Goal: Information Seeking & Learning: Learn about a topic

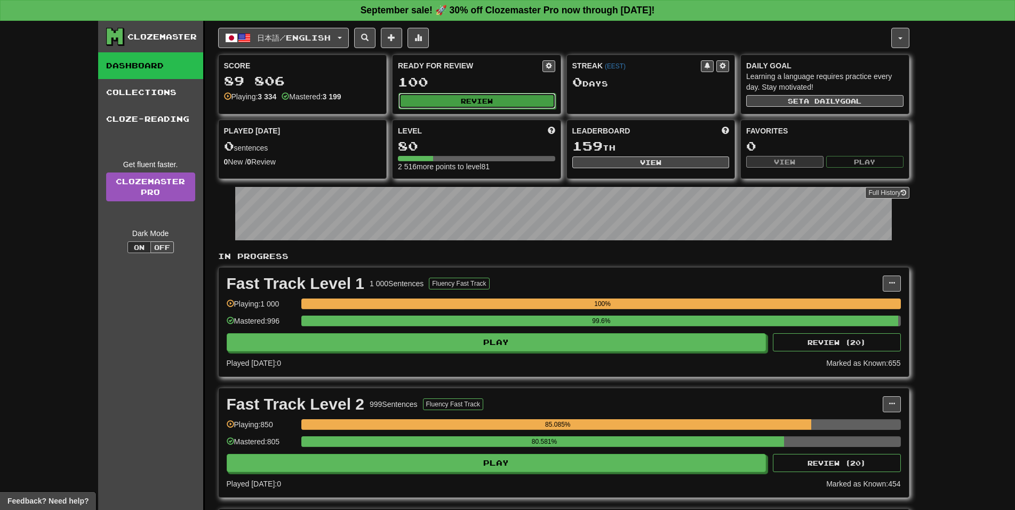
click at [496, 97] on button "Review" at bounding box center [477, 101] width 157 height 16
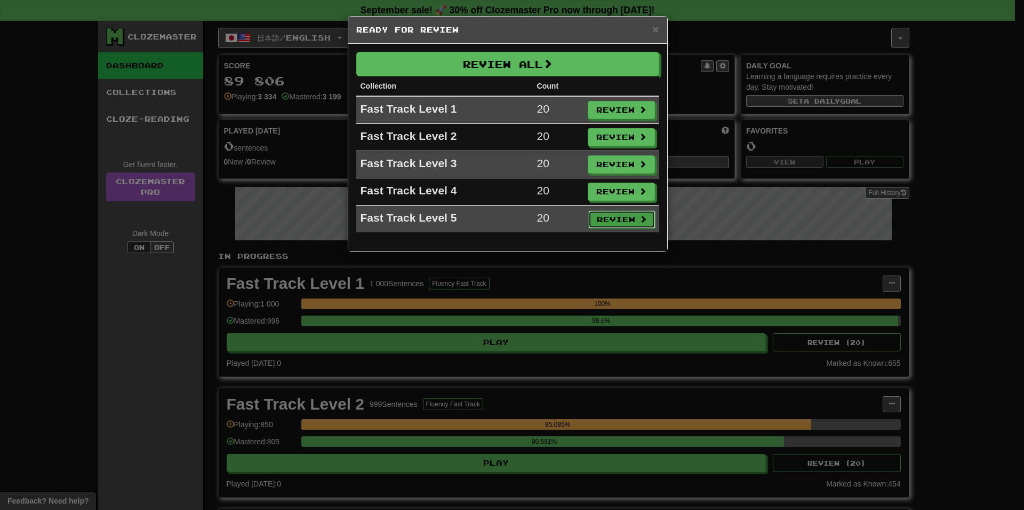
click at [616, 225] on button "Review" at bounding box center [622, 219] width 67 height 18
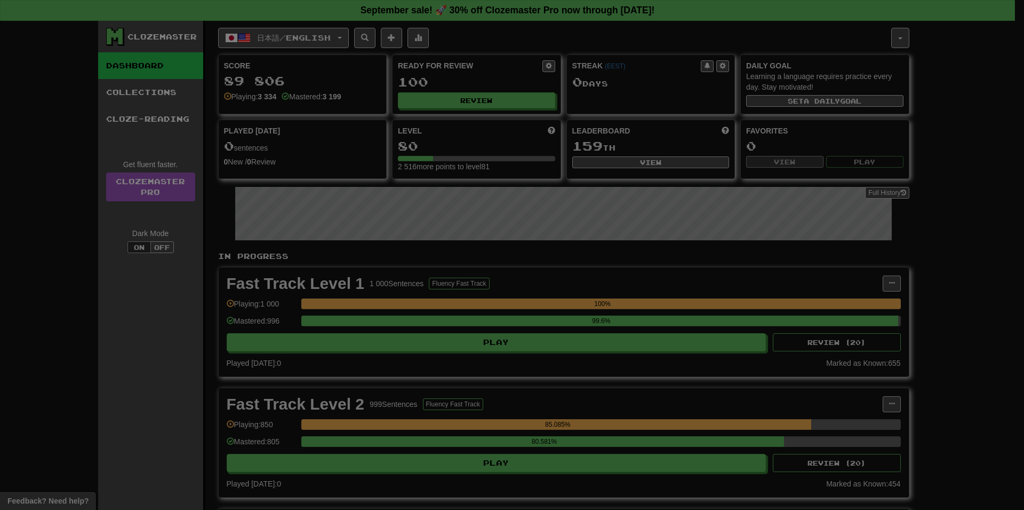
select select "**"
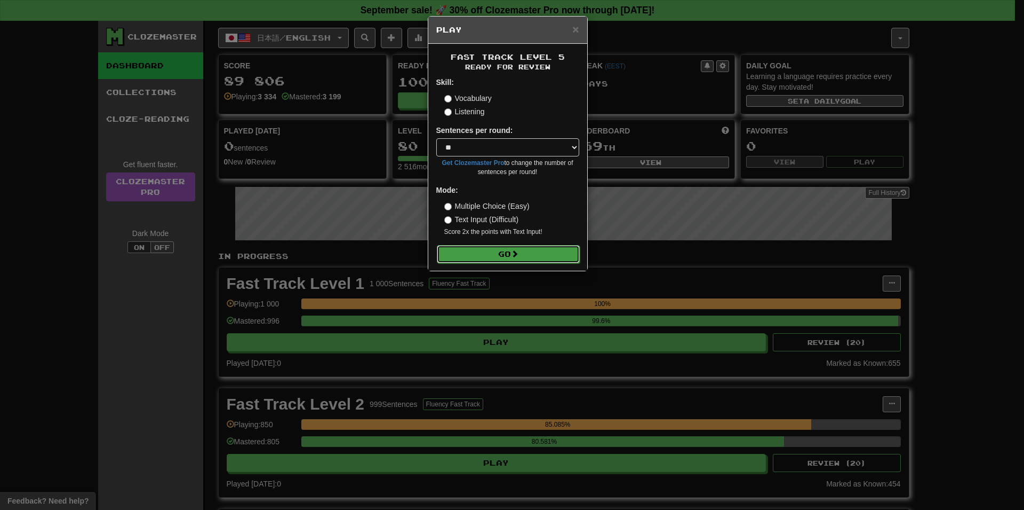
click at [547, 251] on button "Go" at bounding box center [508, 254] width 143 height 18
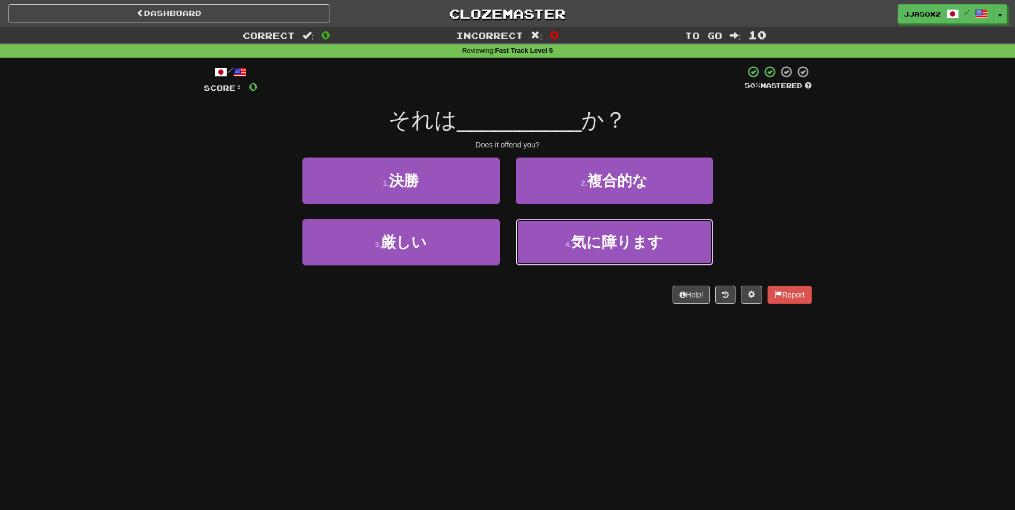
click at [547, 251] on button "4 . 気に障ります" at bounding box center [614, 242] width 197 height 46
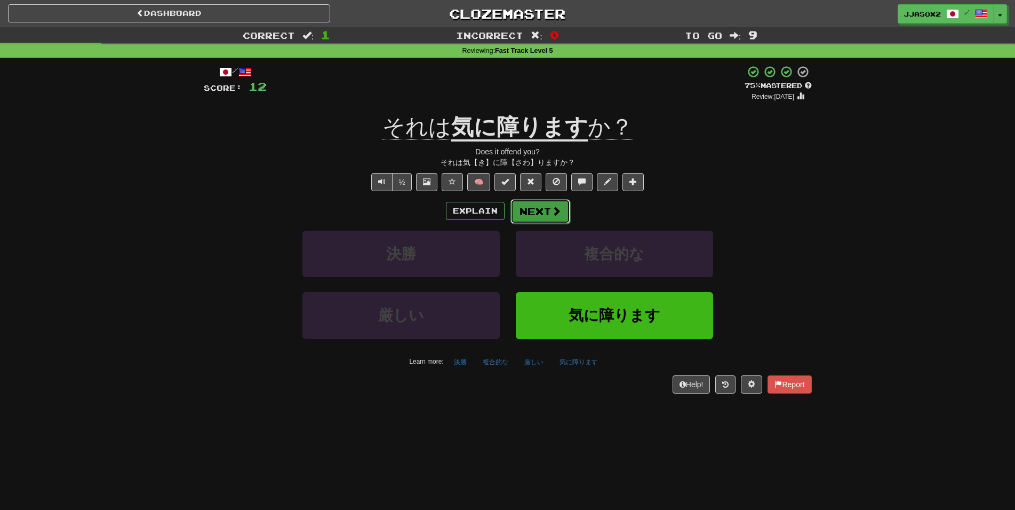
click at [552, 222] on button "Next" at bounding box center [541, 211] width 60 height 25
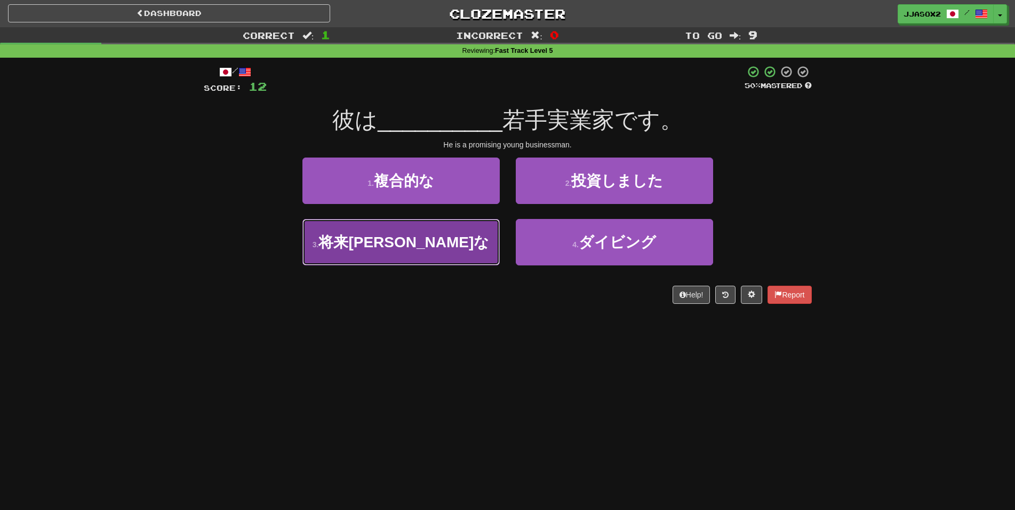
click at [479, 264] on button "3 . 将来有望な" at bounding box center [401, 242] width 197 height 46
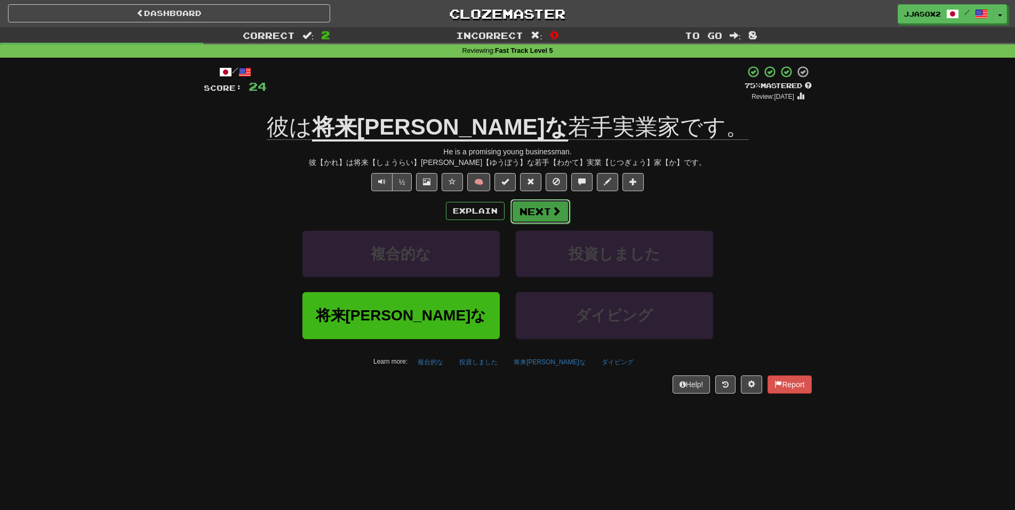
click at [543, 223] on button "Next" at bounding box center [541, 211] width 60 height 25
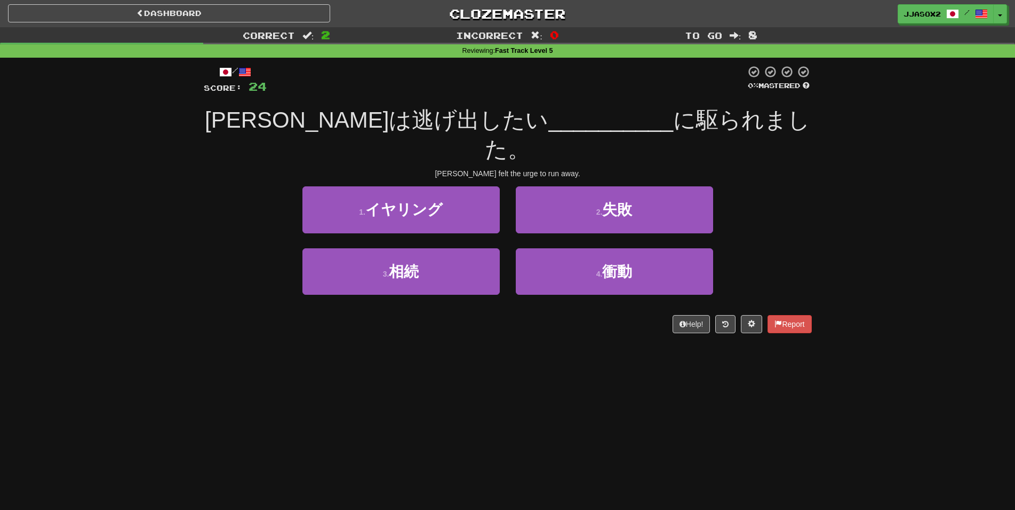
click at [9, 144] on div "Correct : 2 Incorrect : 0 To go : 8 Reviewing : Fast Track Level 5 / Score: 24 …" at bounding box center [507, 187] width 1015 height 321
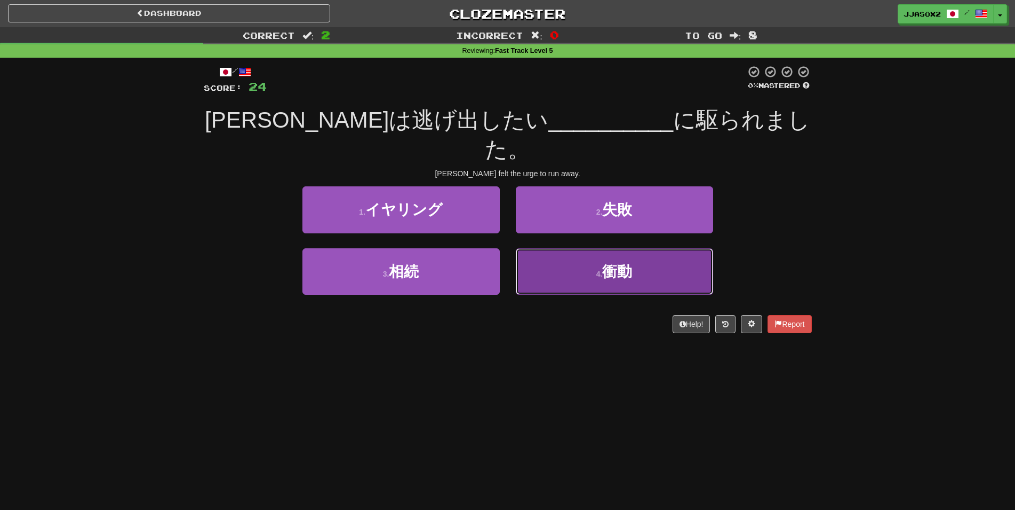
click at [568, 248] on button "4 . 衝動" at bounding box center [614, 271] width 197 height 46
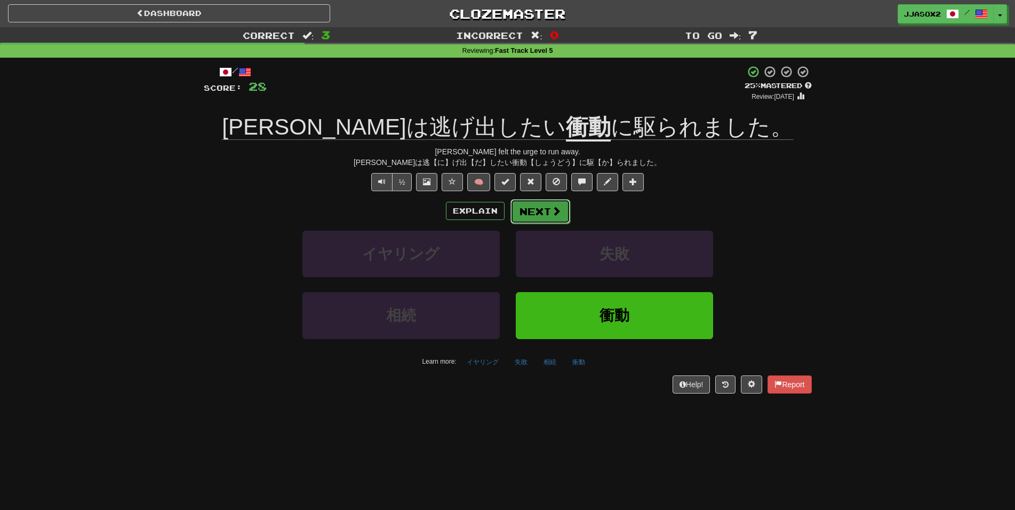
click at [550, 214] on button "Next" at bounding box center [541, 211] width 60 height 25
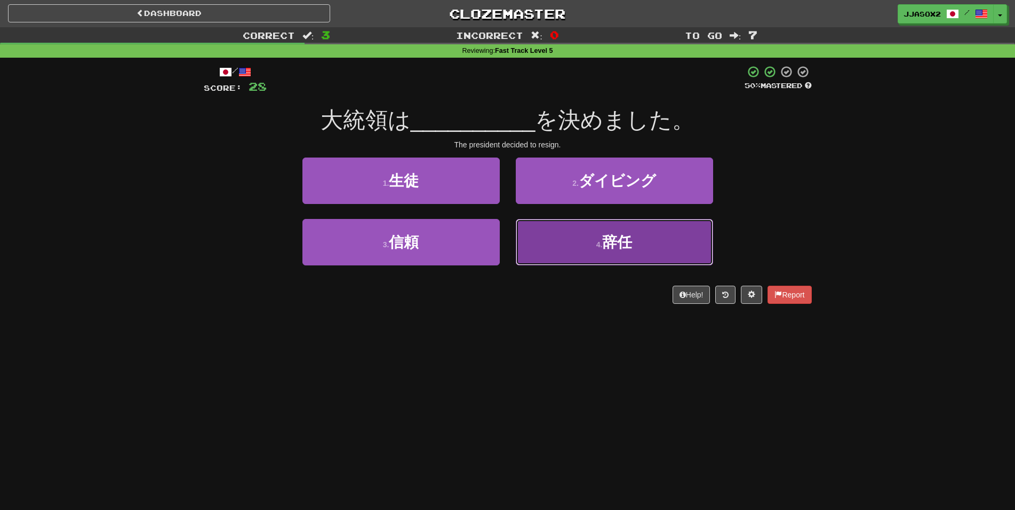
click at [549, 233] on button "4 . 辞任" at bounding box center [614, 242] width 197 height 46
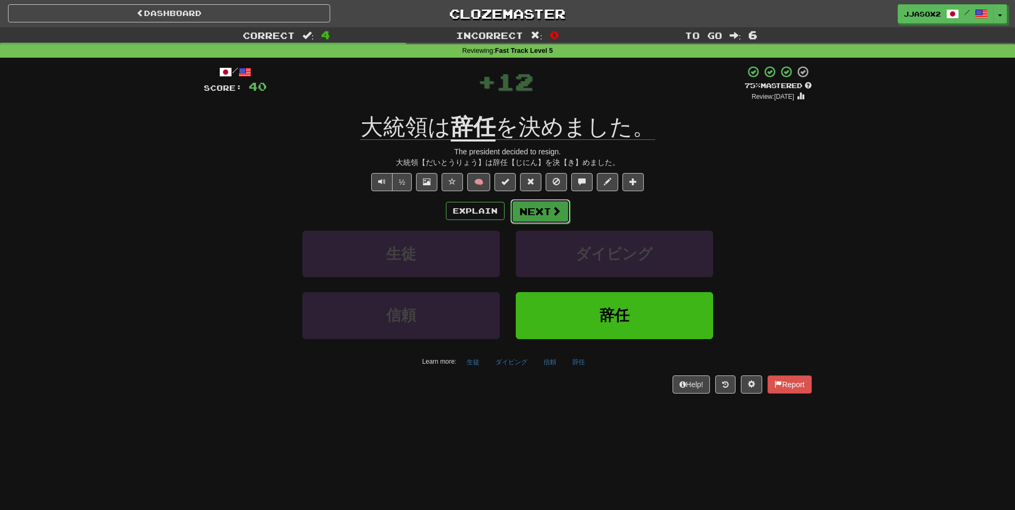
click at [553, 209] on span at bounding box center [557, 211] width 10 height 10
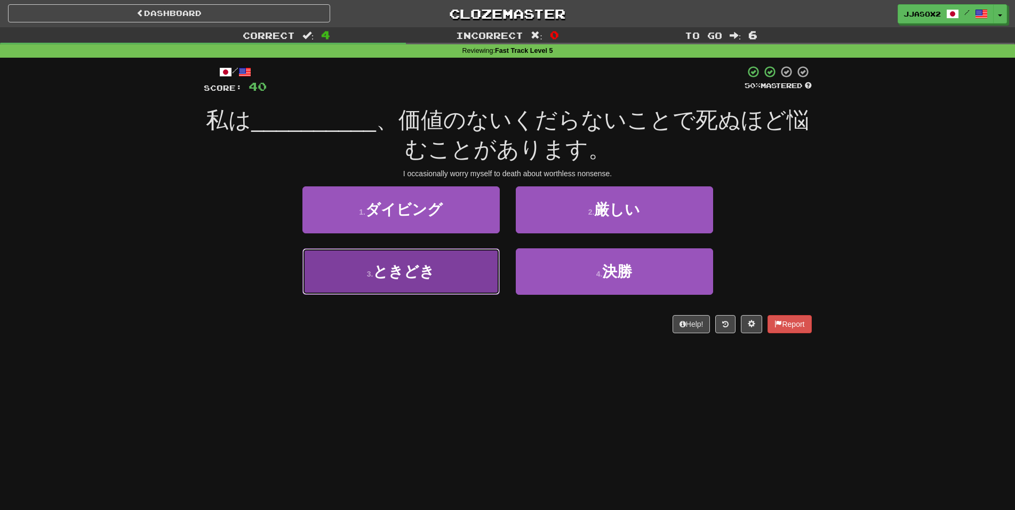
click at [481, 266] on button "3 . ときどき" at bounding box center [401, 271] width 197 height 46
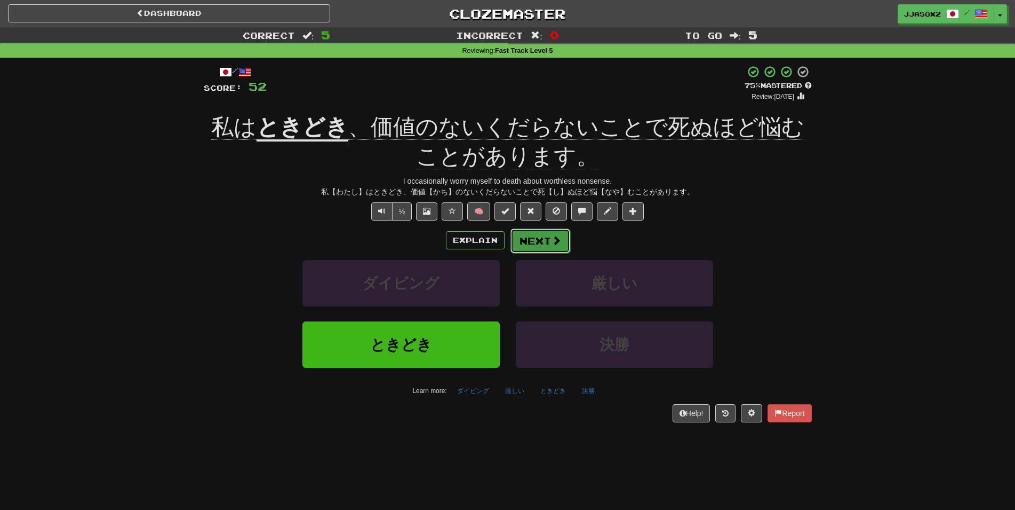
click at [536, 247] on button "Next" at bounding box center [541, 240] width 60 height 25
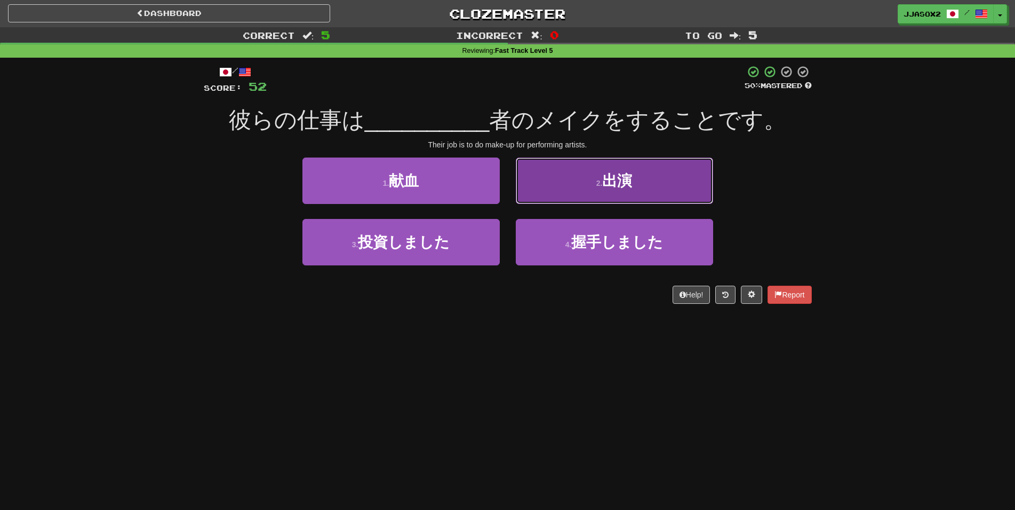
click at [556, 201] on button "2 . 出演" at bounding box center [614, 180] width 197 height 46
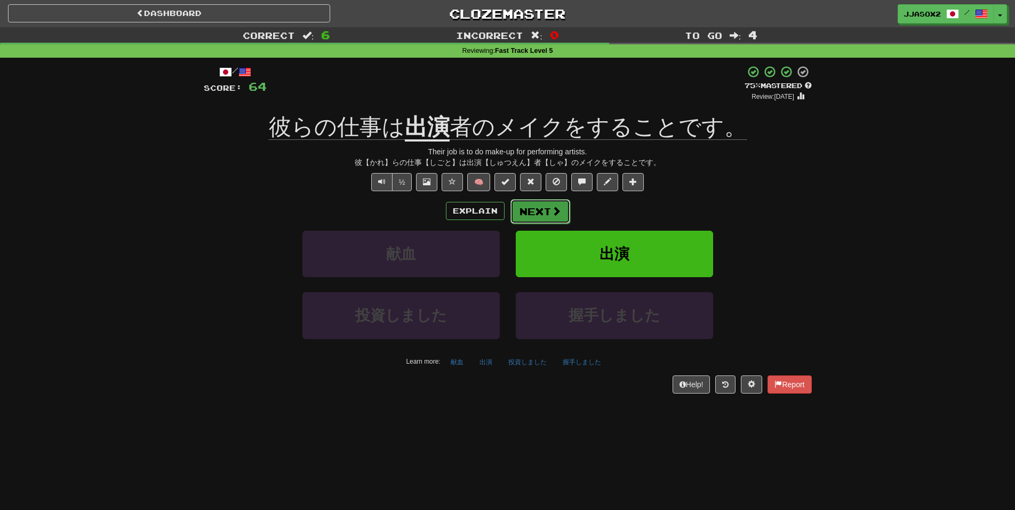
click at [551, 217] on button "Next" at bounding box center [541, 211] width 60 height 25
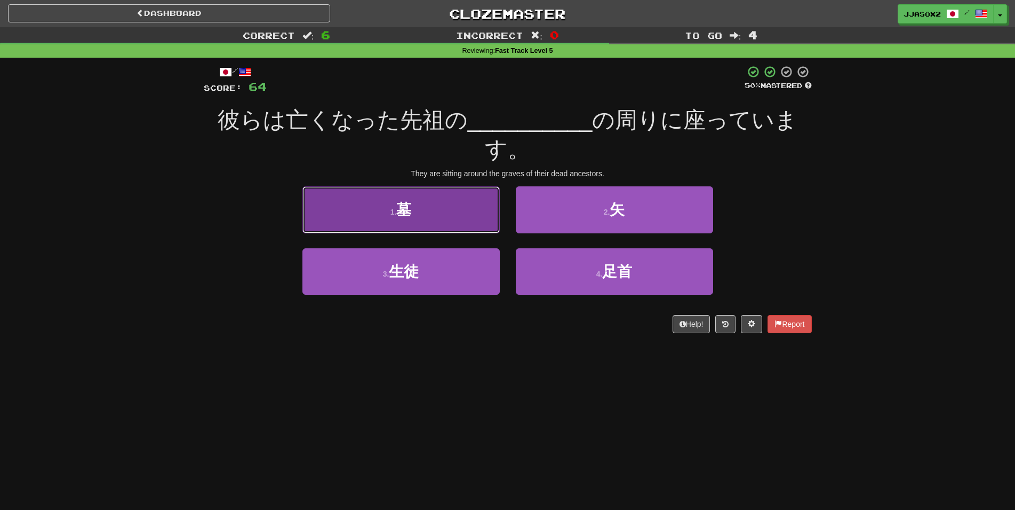
click at [477, 222] on button "1 . 墓" at bounding box center [401, 209] width 197 height 46
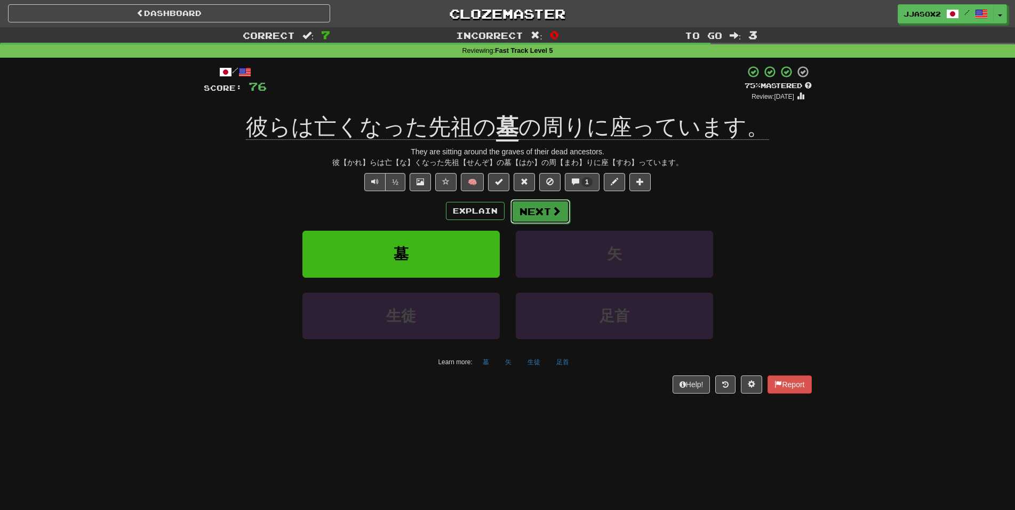
click at [535, 217] on button "Next" at bounding box center [541, 211] width 60 height 25
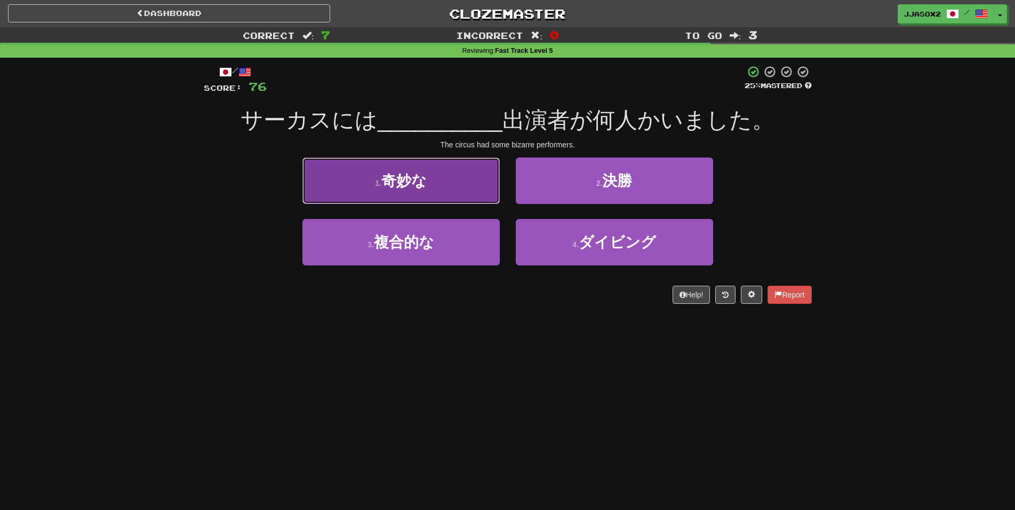
click at [420, 189] on span "奇妙な" at bounding box center [404, 180] width 45 height 17
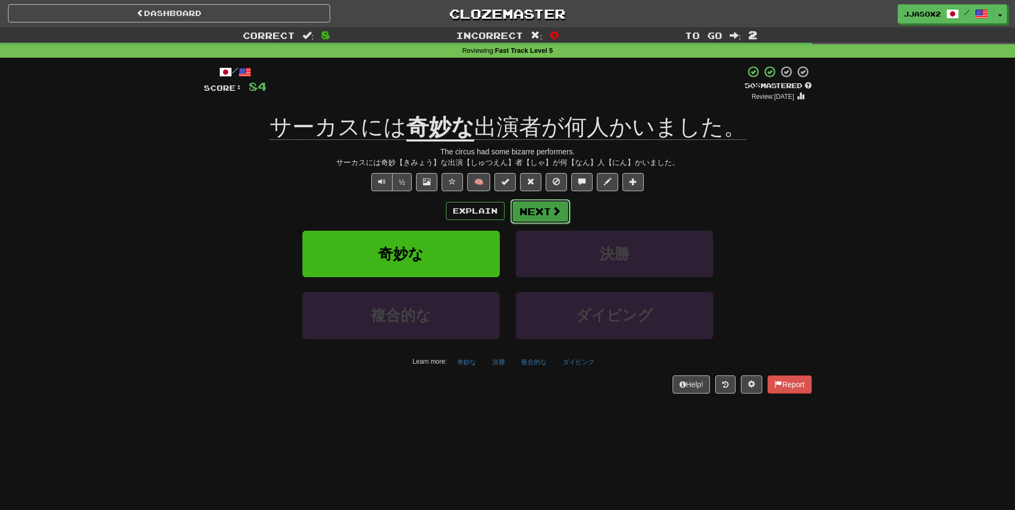
click at [561, 209] on button "Next" at bounding box center [541, 211] width 60 height 25
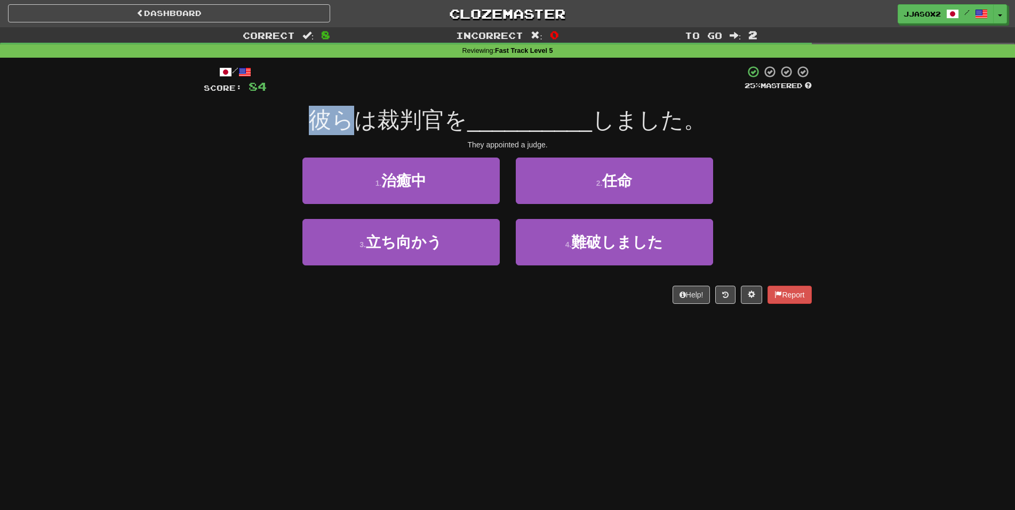
drag, startPoint x: 310, startPoint y: 122, endPoint x: 355, endPoint y: 121, distance: 44.8
click at [355, 121] on div "彼らは裁判官を __________ しました。" at bounding box center [508, 120] width 608 height 29
click at [355, 121] on span "彼らは裁判官を" at bounding box center [388, 119] width 158 height 25
drag, startPoint x: 379, startPoint y: 115, endPoint x: 420, endPoint y: 117, distance: 40.6
click at [420, 117] on span "彼らは裁判官を" at bounding box center [388, 119] width 158 height 25
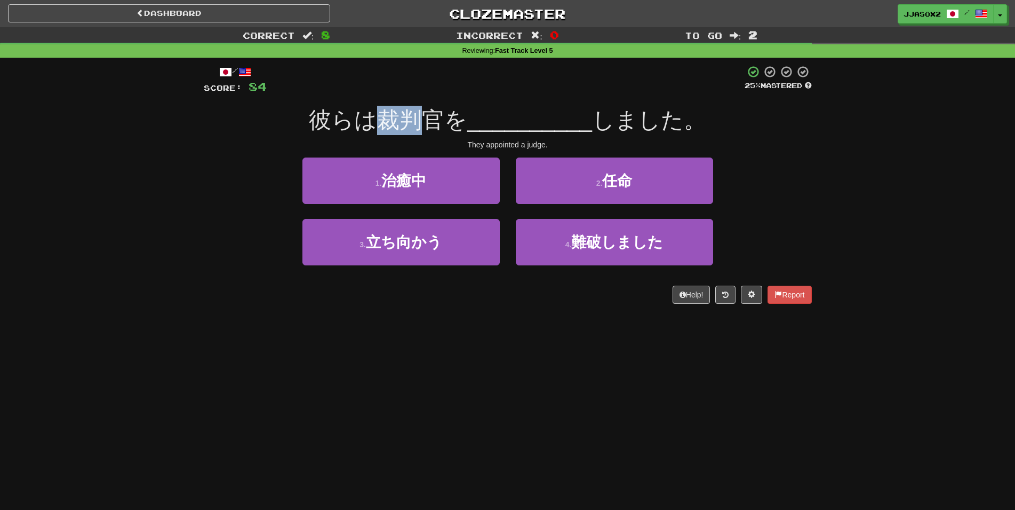
click at [434, 116] on span "彼らは裁判官を" at bounding box center [388, 119] width 158 height 25
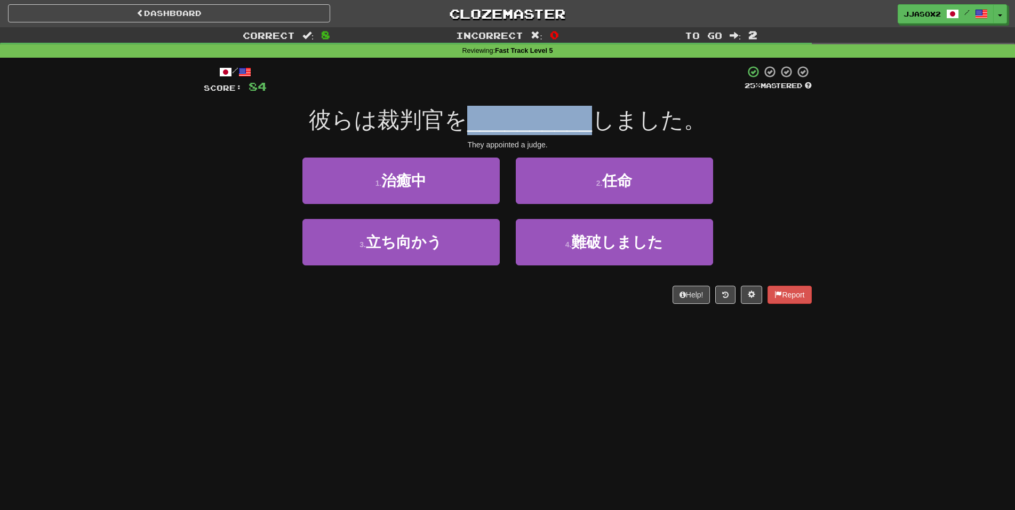
drag, startPoint x: 470, startPoint y: 120, endPoint x: 591, endPoint y: 114, distance: 121.2
click at [591, 114] on span "__________" at bounding box center [529, 119] width 125 height 25
click at [591, 115] on span "__________" at bounding box center [529, 119] width 125 height 25
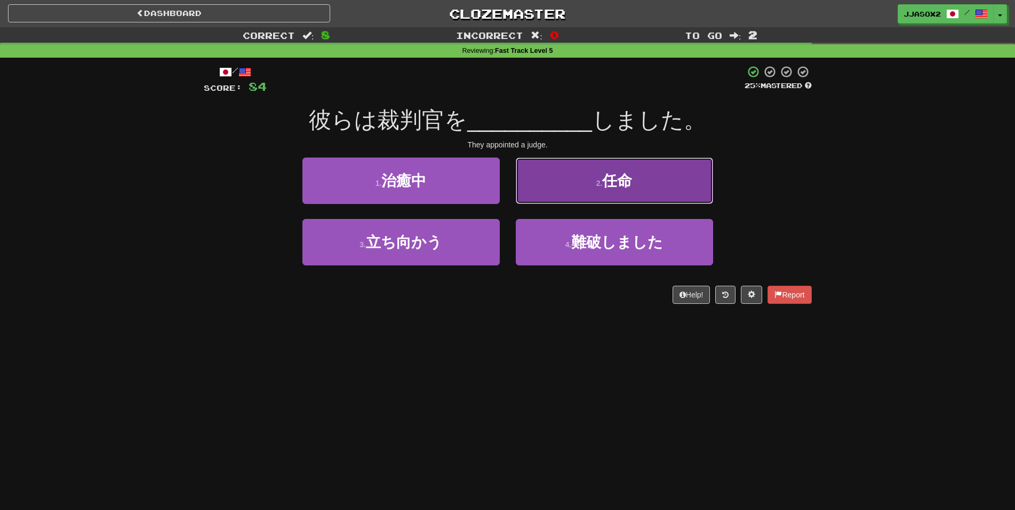
click at [600, 175] on button "2 . 任命" at bounding box center [614, 180] width 197 height 46
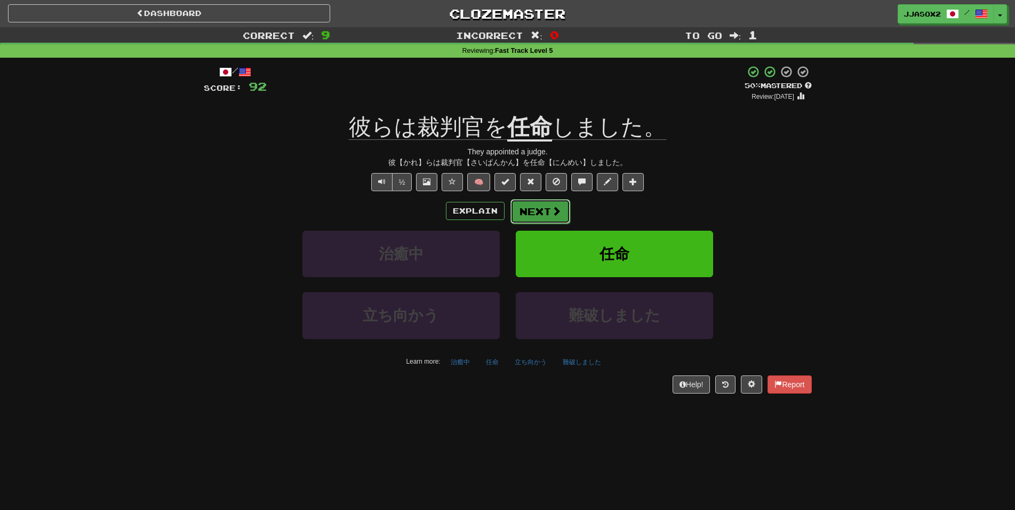
click at [543, 209] on button "Next" at bounding box center [541, 211] width 60 height 25
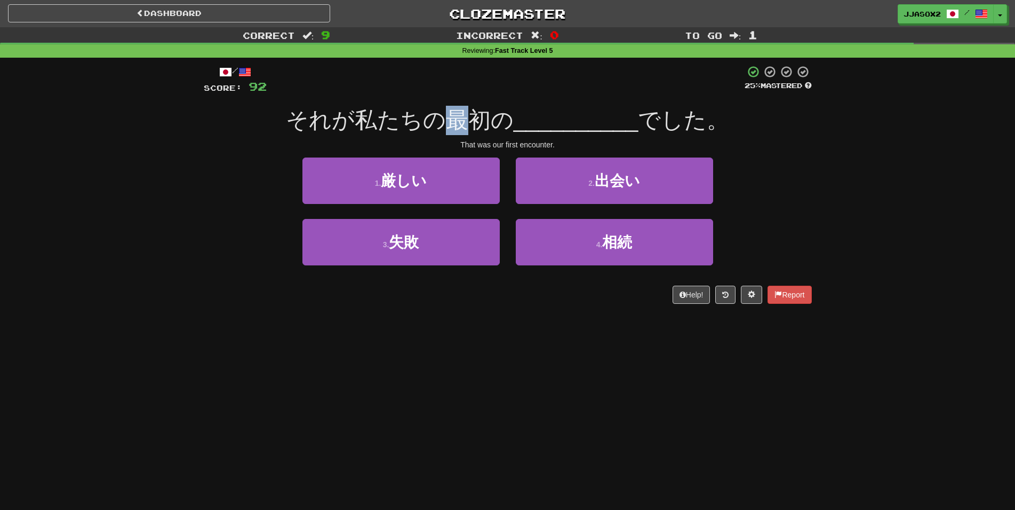
drag, startPoint x: 448, startPoint y: 117, endPoint x: 489, endPoint y: 122, distance: 41.4
click at [476, 128] on span "それが私たちの最初の" at bounding box center [400, 119] width 228 height 25
click at [489, 122] on span "それが私たちの最初の" at bounding box center [400, 119] width 228 height 25
drag, startPoint x: 499, startPoint y: 122, endPoint x: 651, endPoint y: 125, distance: 152.1
click at [629, 128] on div "それが私たちの最初の __________ でした。" at bounding box center [508, 120] width 608 height 29
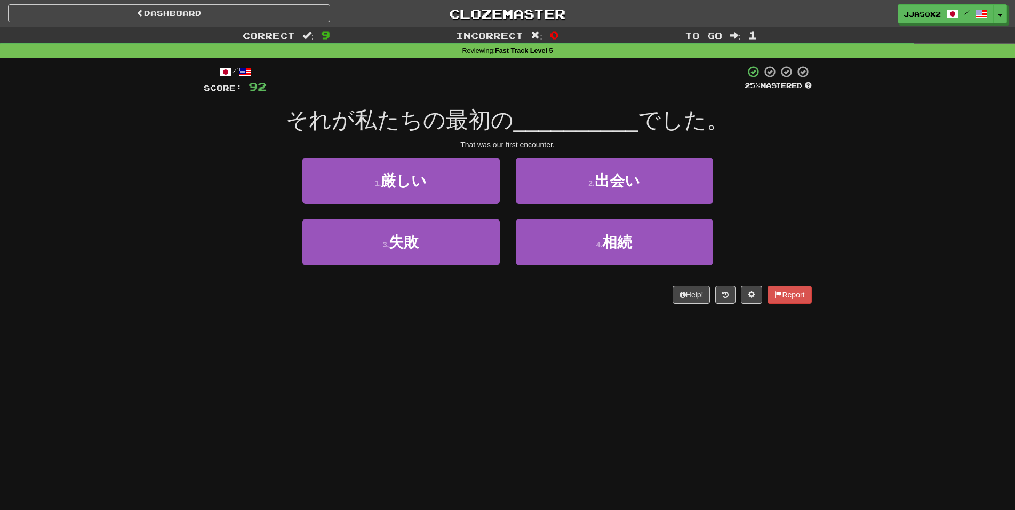
click at [690, 121] on span "でした。" at bounding box center [683, 119] width 91 height 25
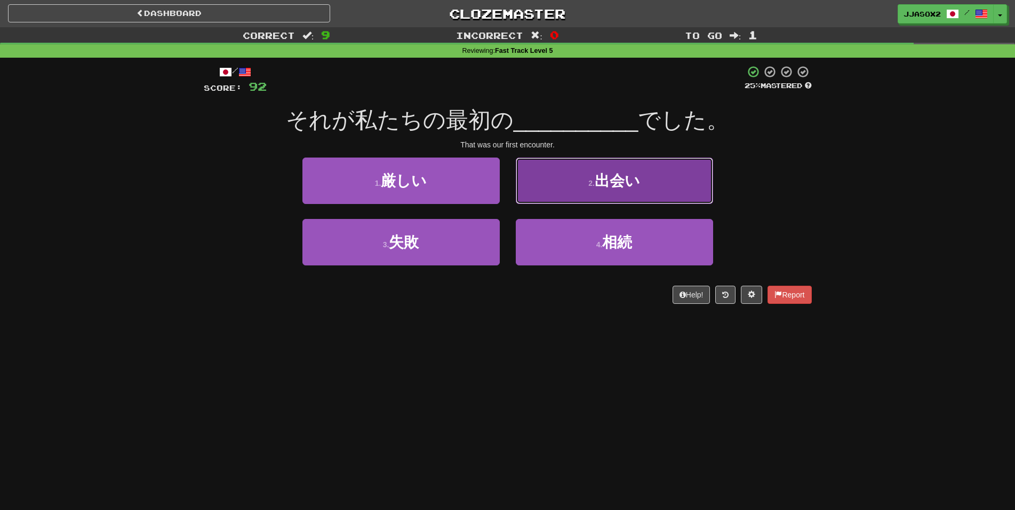
click at [657, 187] on button "2 . 出会い" at bounding box center [614, 180] width 197 height 46
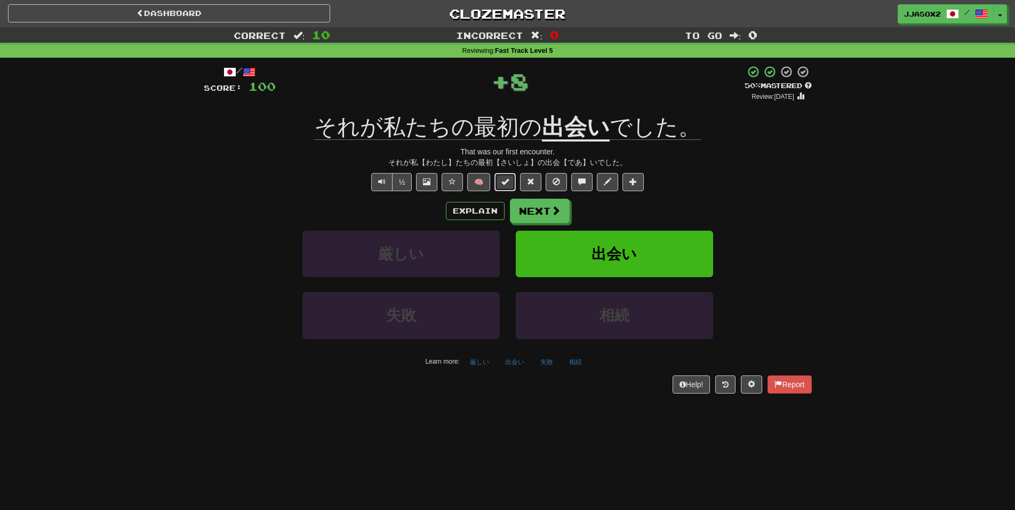
click at [513, 191] on button at bounding box center [505, 182] width 21 height 18
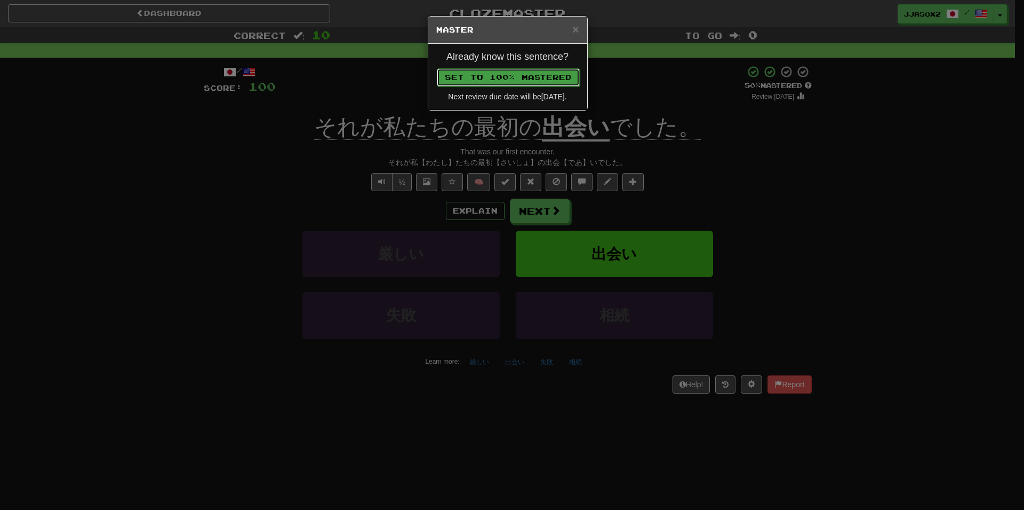
click at [558, 82] on button "Set to 100% Mastered" at bounding box center [508, 77] width 143 height 18
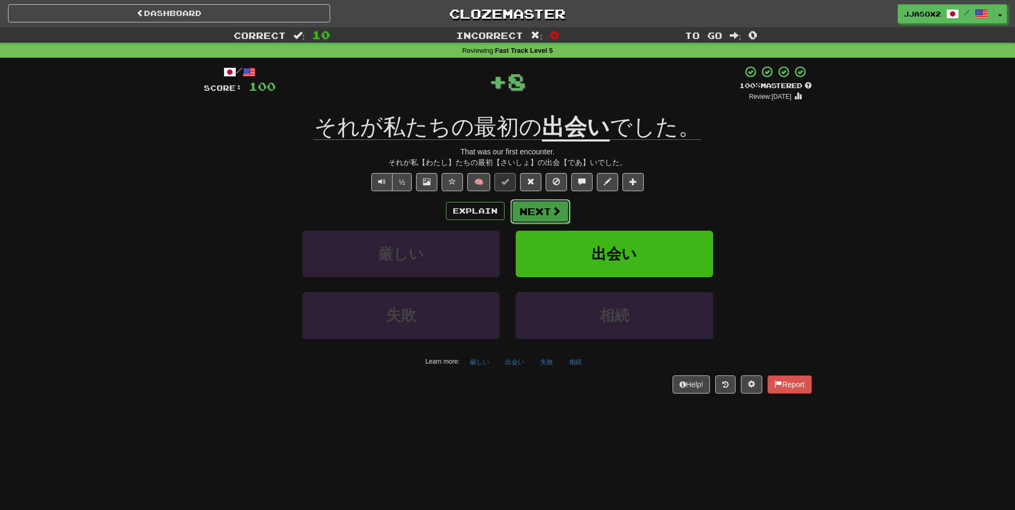
click at [533, 214] on button "Next" at bounding box center [541, 211] width 60 height 25
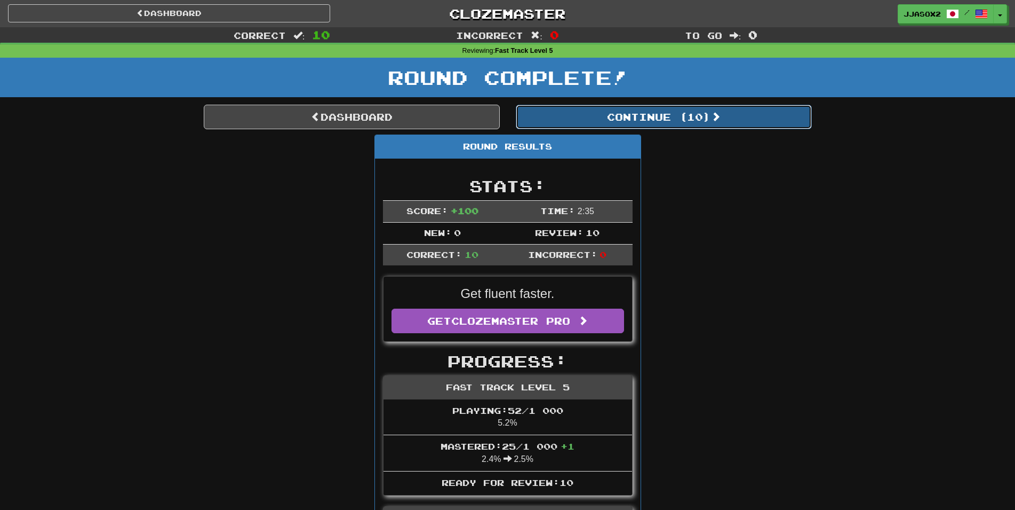
click at [591, 121] on button "Continue ( 10 )" at bounding box center [664, 117] width 296 height 25
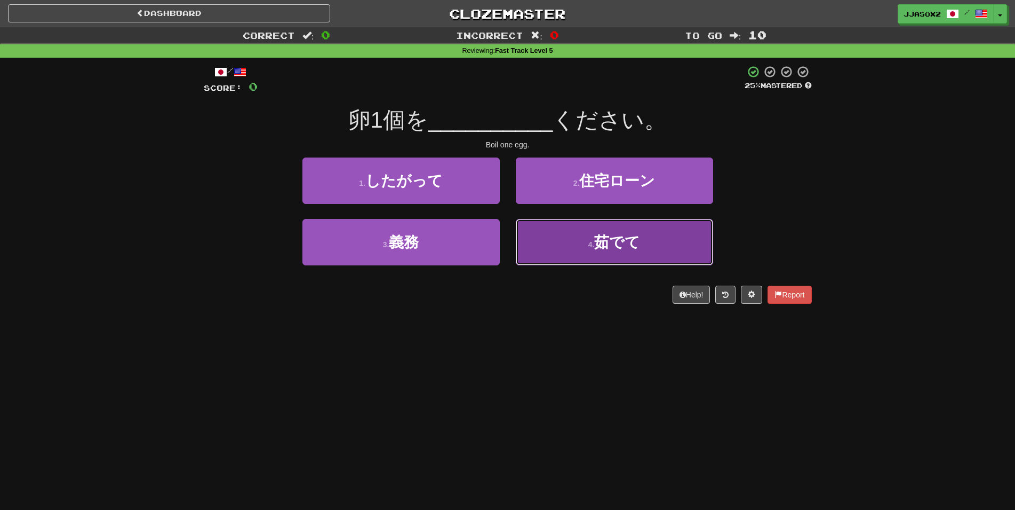
click at [562, 242] on button "4 . 茹でて" at bounding box center [614, 242] width 197 height 46
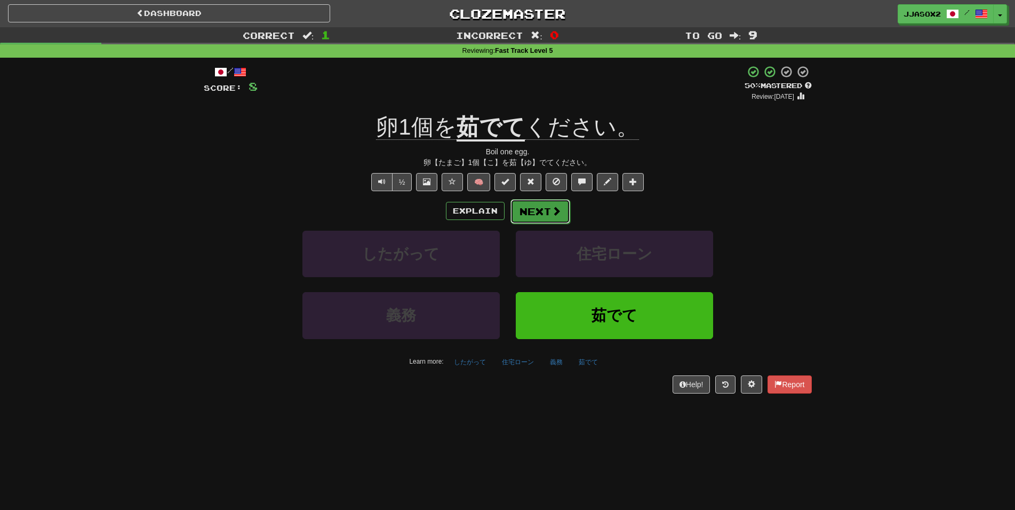
click at [555, 210] on span at bounding box center [557, 211] width 10 height 10
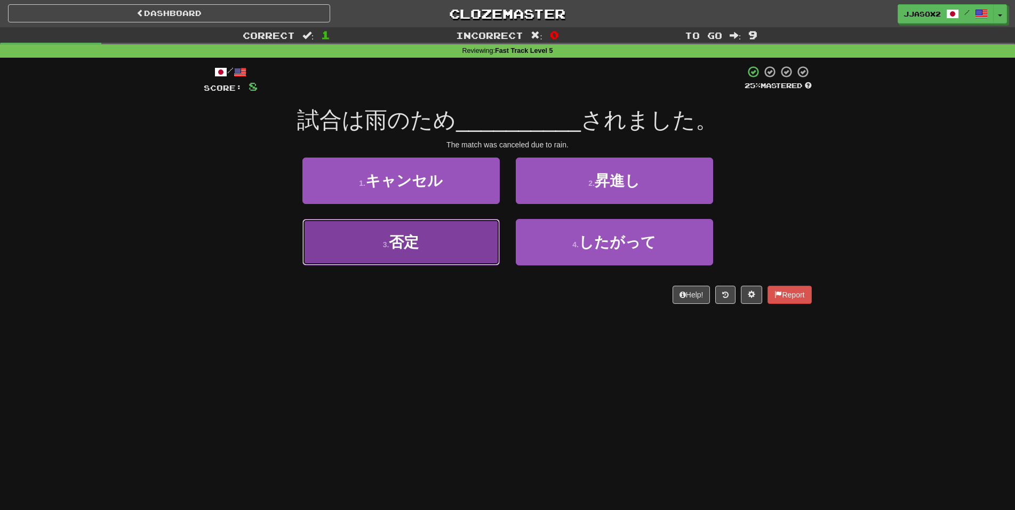
click at [487, 241] on button "3 . 否定" at bounding box center [401, 242] width 197 height 46
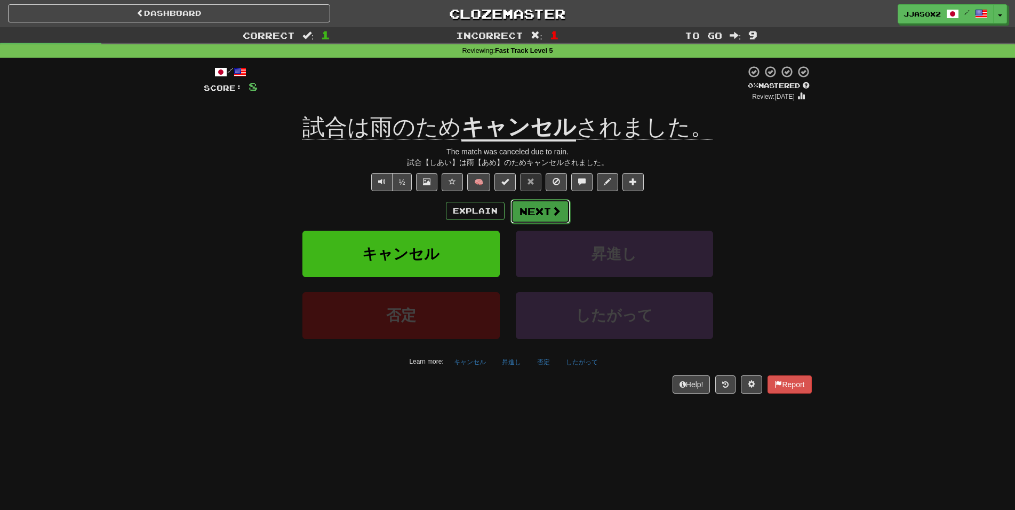
click at [537, 212] on button "Next" at bounding box center [541, 211] width 60 height 25
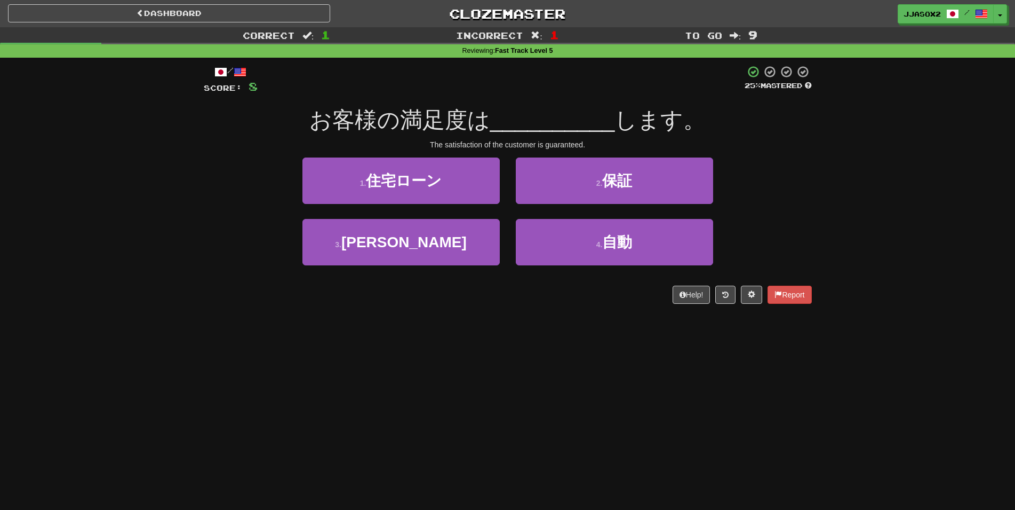
click at [46, 267] on div "Correct : 1 Incorrect : 1 To go : 9 Reviewing : Fast Track Level 5 / Score: 8 2…" at bounding box center [507, 172] width 1015 height 291
click at [44, 278] on div "Correct : 1 Incorrect : 1 To go : 9 Reviewing : Fast Track Level 5 / Score: 8 2…" at bounding box center [507, 172] width 1015 height 291
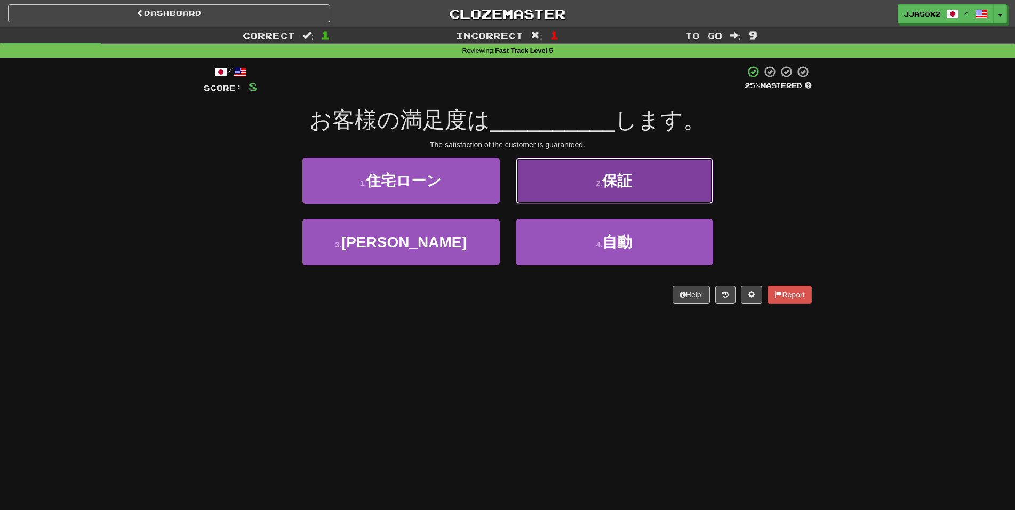
click at [586, 187] on button "2 . 保証" at bounding box center [614, 180] width 197 height 46
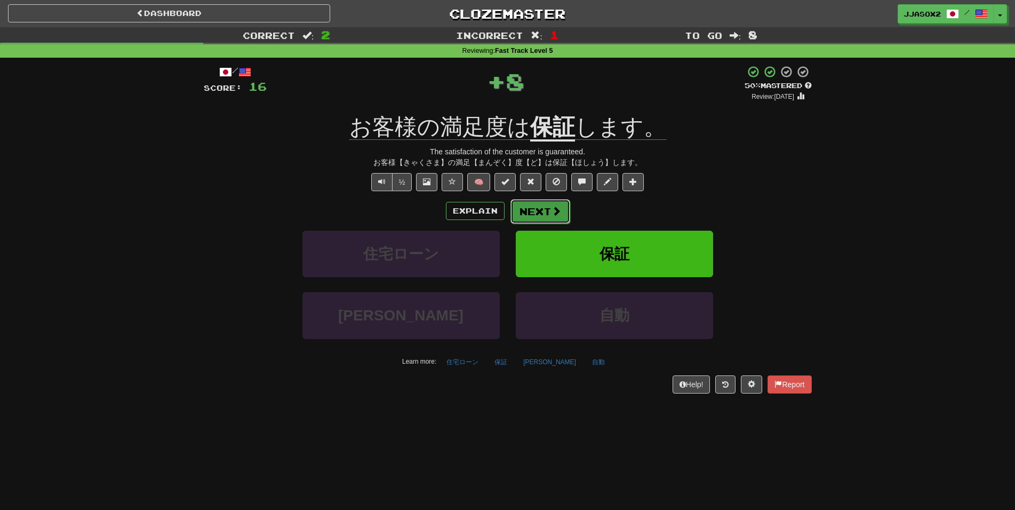
click at [548, 211] on button "Next" at bounding box center [541, 211] width 60 height 25
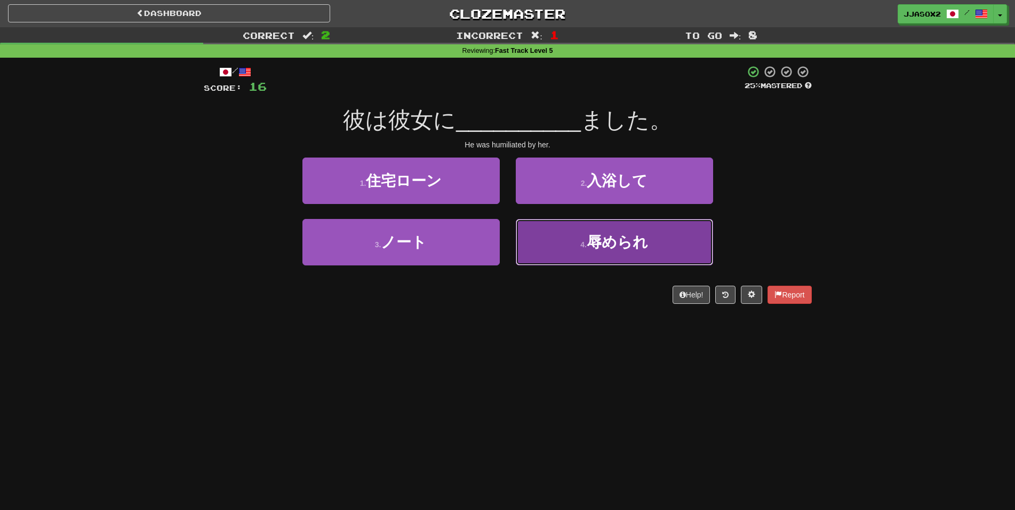
click at [523, 243] on button "4 . 辱められ" at bounding box center [614, 242] width 197 height 46
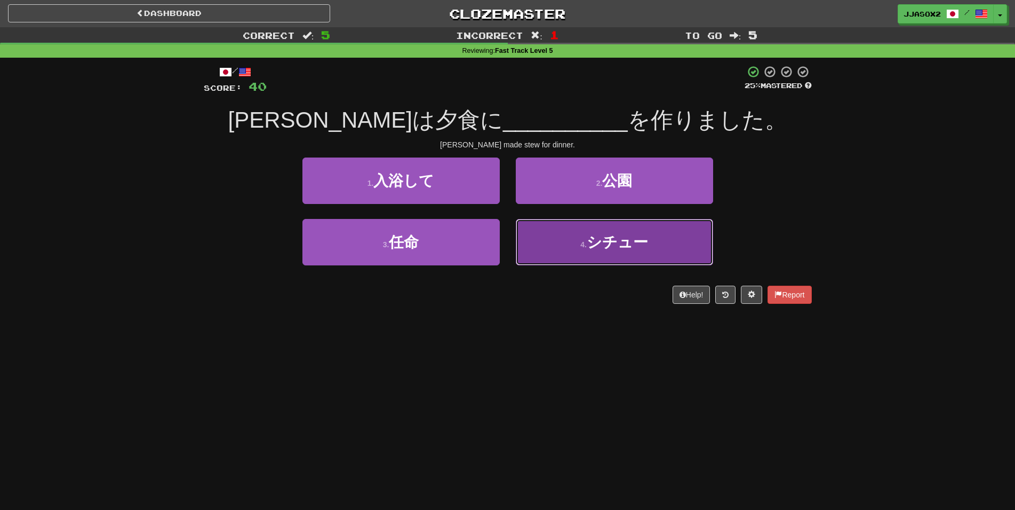
click at [630, 265] on button "4 . シチュー" at bounding box center [614, 242] width 197 height 46
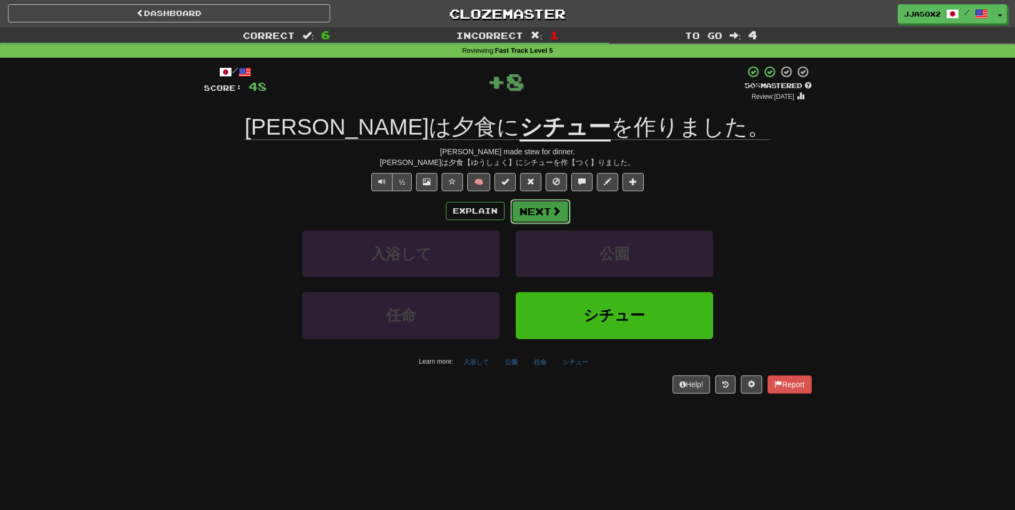
click at [544, 213] on button "Next" at bounding box center [541, 211] width 60 height 25
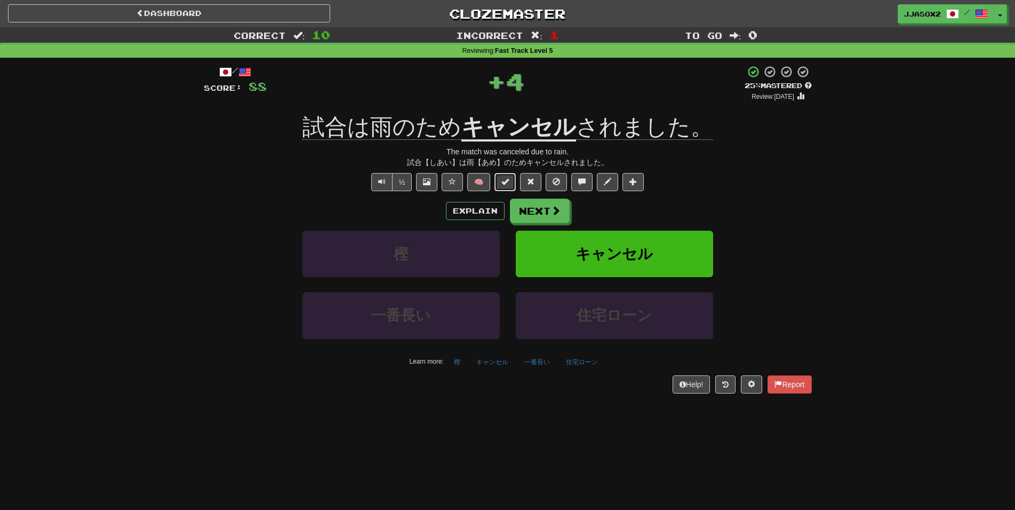
click at [509, 184] on span at bounding box center [505, 181] width 7 height 7
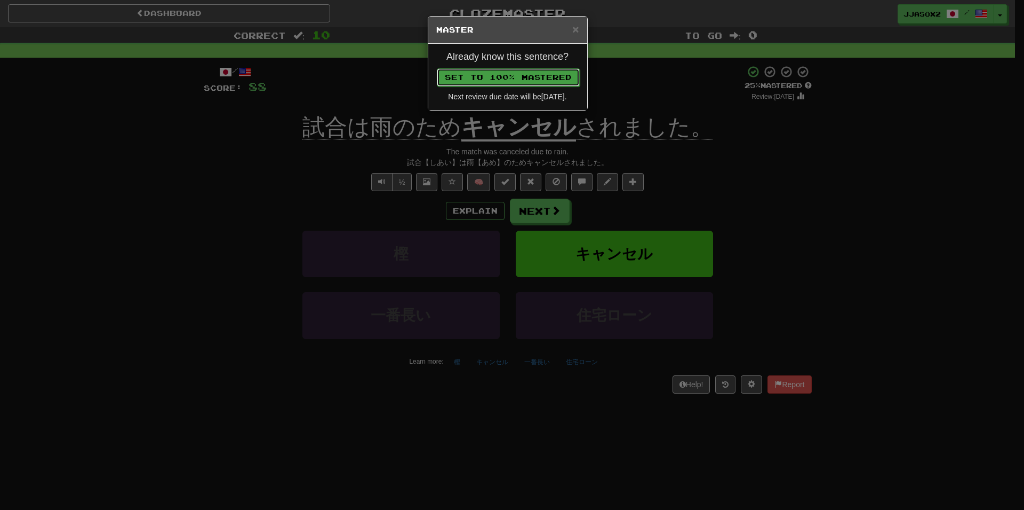
click at [555, 77] on button "Set to 100% Mastered" at bounding box center [508, 77] width 143 height 18
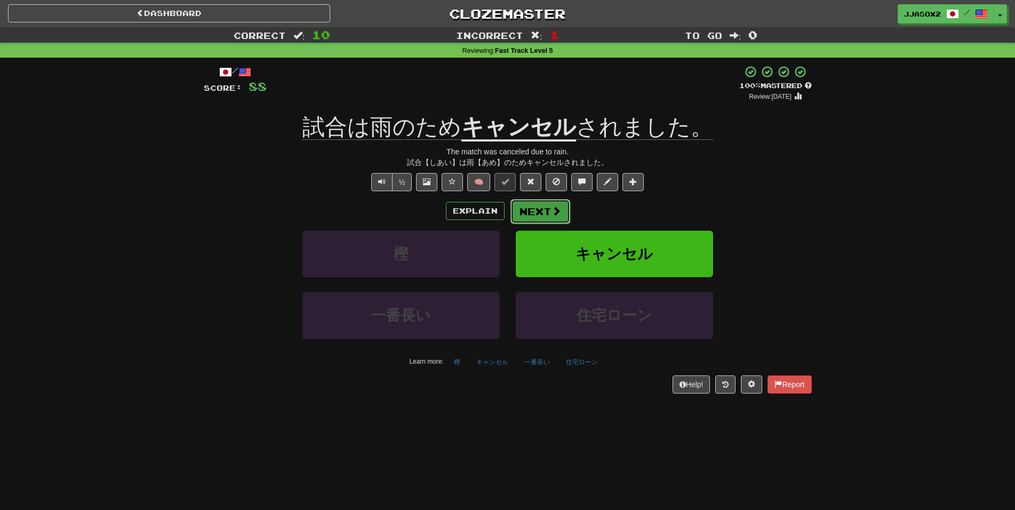
click at [555, 216] on span at bounding box center [557, 211] width 10 height 10
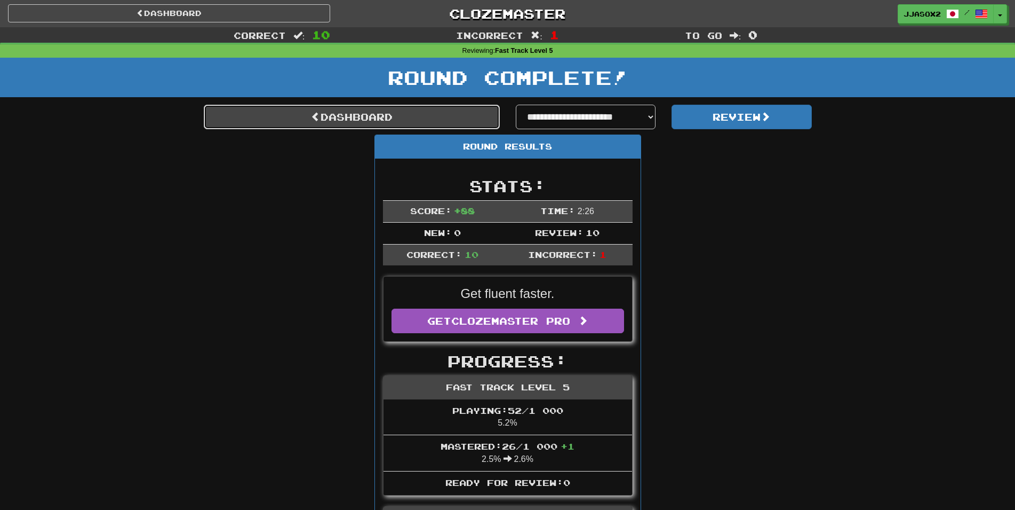
click at [466, 126] on link "Dashboard" at bounding box center [352, 117] width 296 height 25
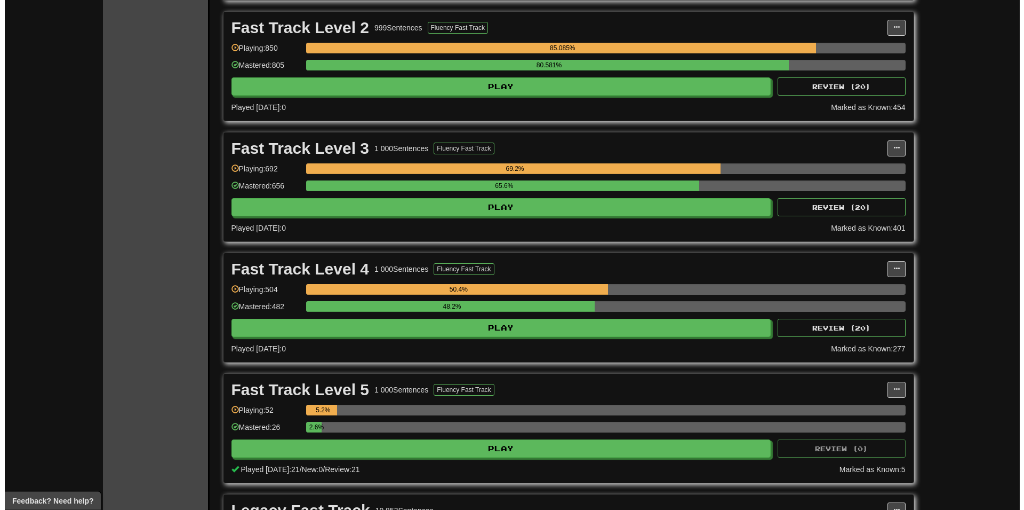
scroll to position [381, 0]
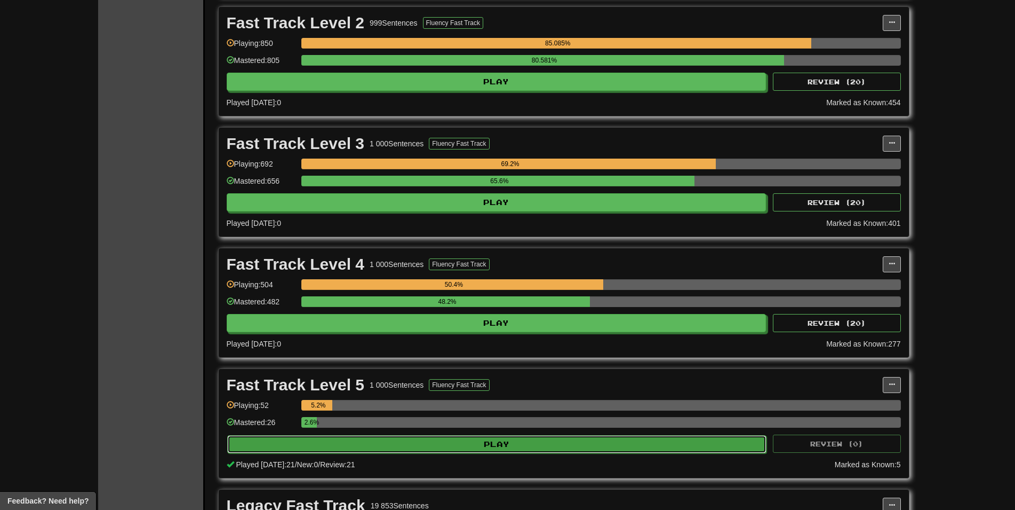
click at [542, 438] on button "Play" at bounding box center [497, 444] width 540 height 18
select select "**"
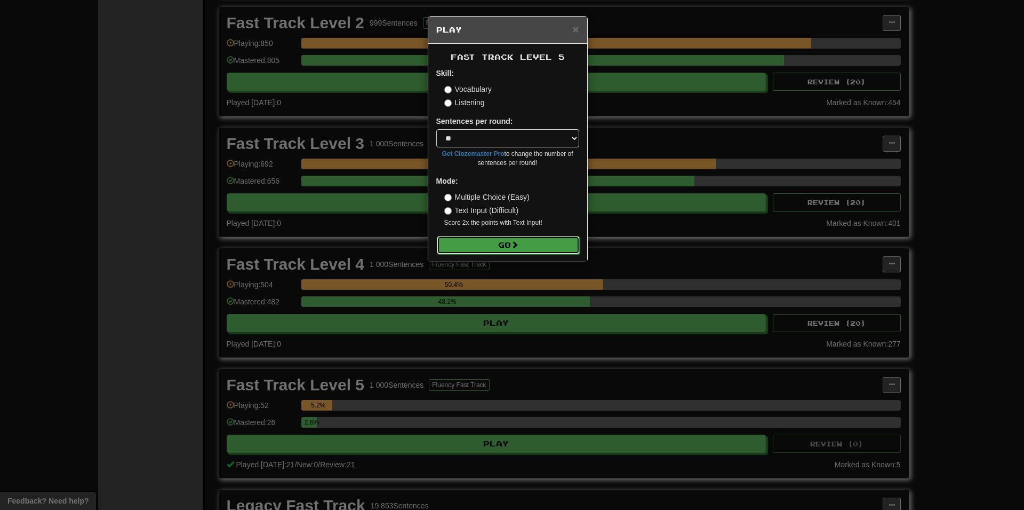
click at [521, 250] on button "Go" at bounding box center [508, 245] width 143 height 18
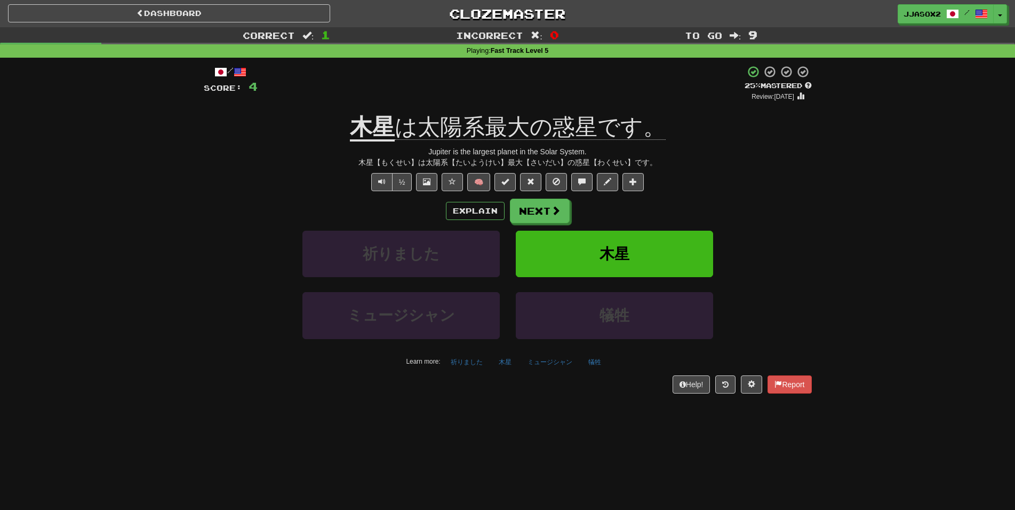
click at [37, 337] on div "Correct : 1 Incorrect : 0 To go : 9 Playing : Fast Track Level 5 / Score: 4 + 4…" at bounding box center [507, 217] width 1015 height 381
click at [546, 212] on button "Next" at bounding box center [541, 211] width 60 height 25
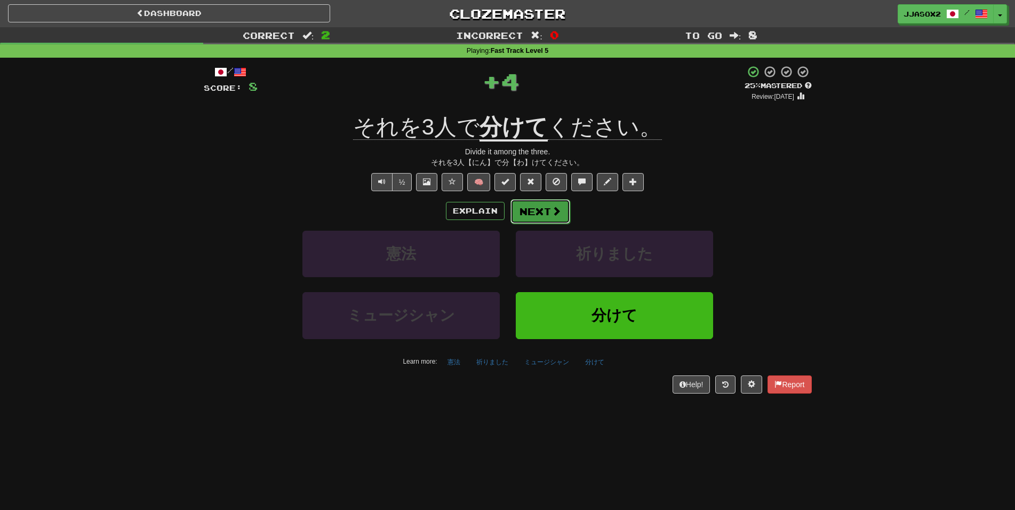
click at [546, 211] on button "Next" at bounding box center [541, 211] width 60 height 25
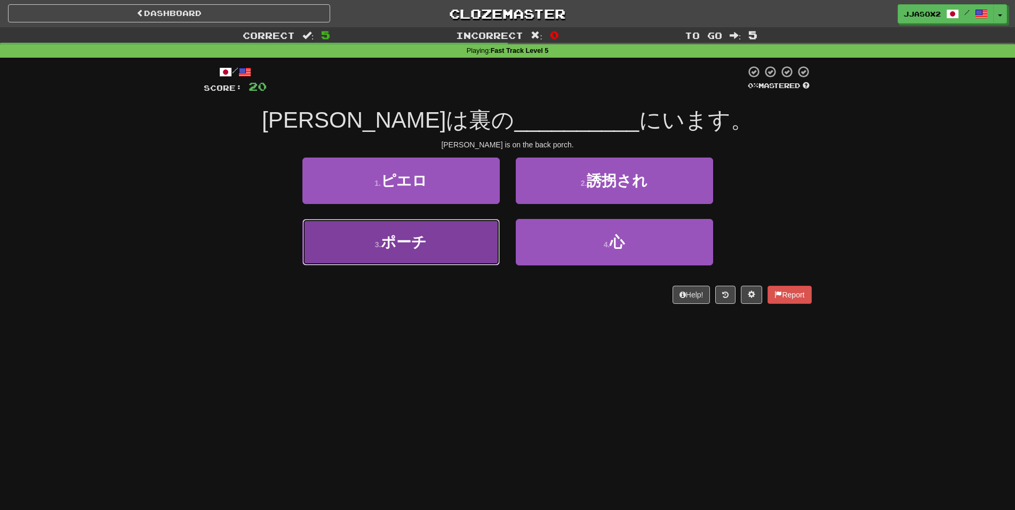
click at [466, 250] on button "3 . ポーチ" at bounding box center [401, 242] width 197 height 46
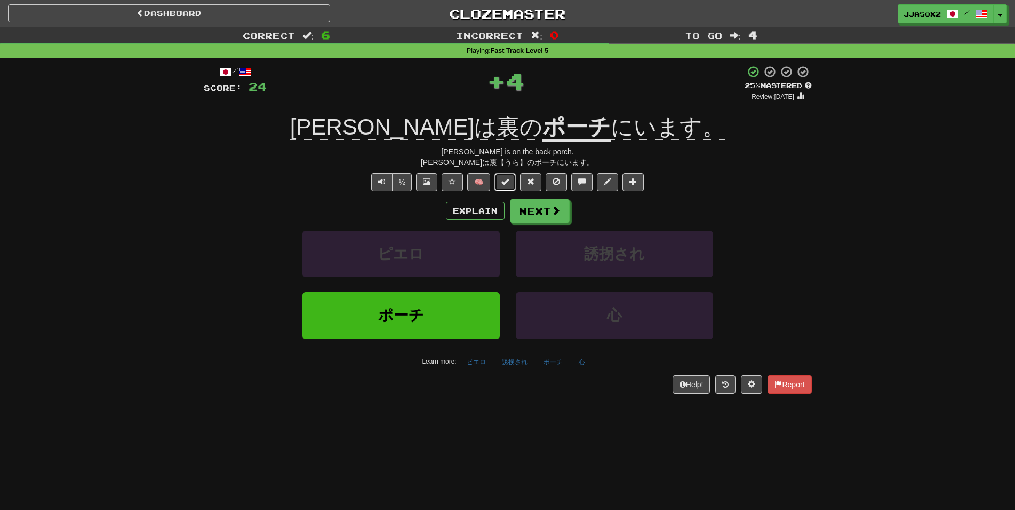
click at [508, 183] on span at bounding box center [505, 181] width 7 height 7
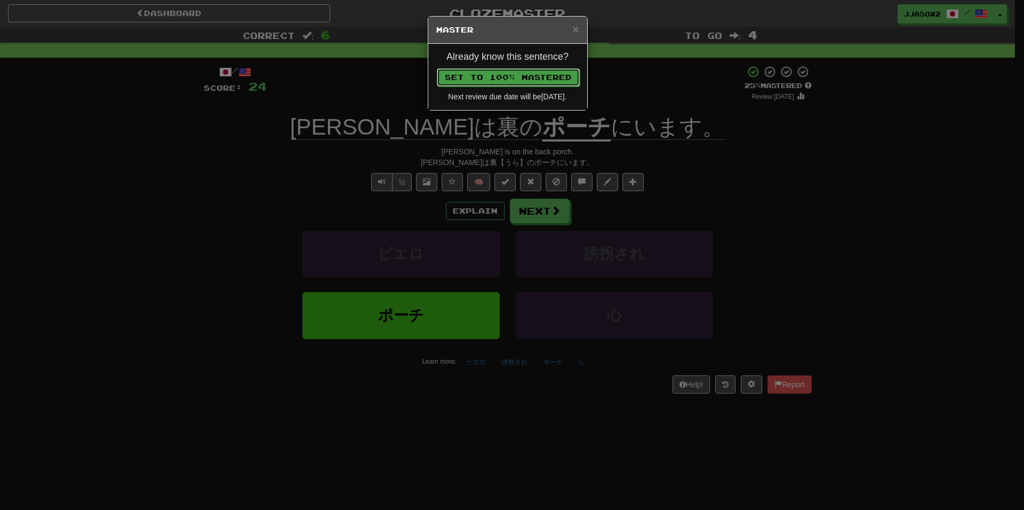
click at [549, 83] on button "Set to 100% Mastered" at bounding box center [508, 77] width 143 height 18
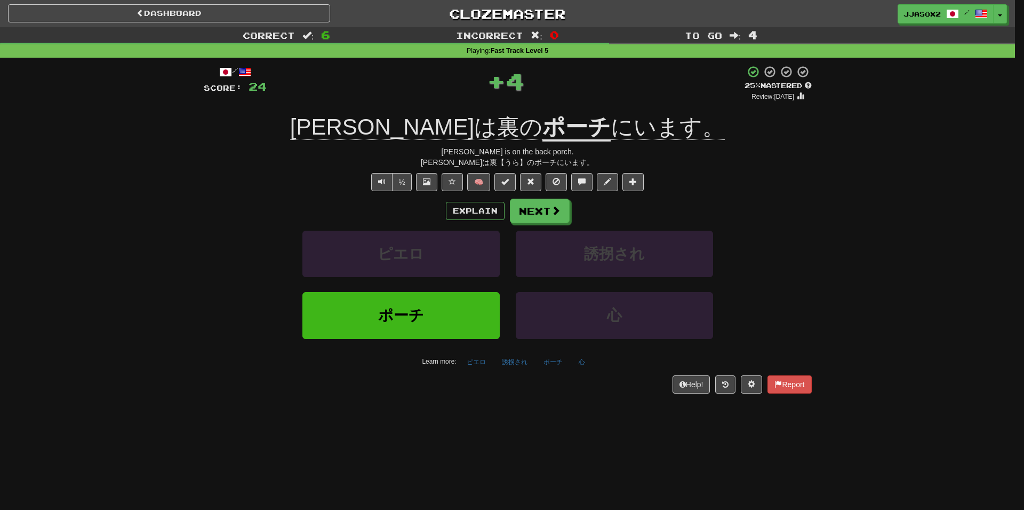
click at [549, 81] on div at bounding box center [512, 255] width 1024 height 510
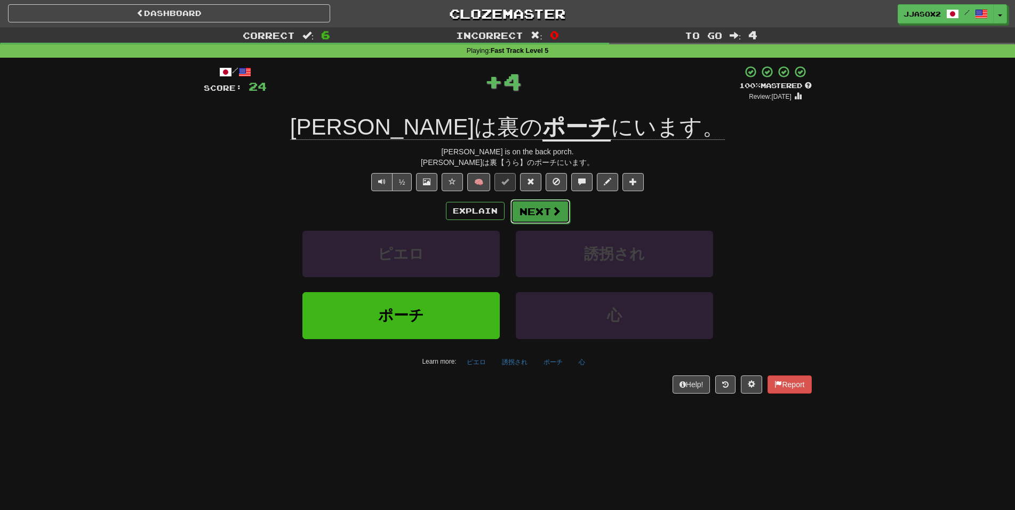
click at [539, 217] on button "Next" at bounding box center [541, 211] width 60 height 25
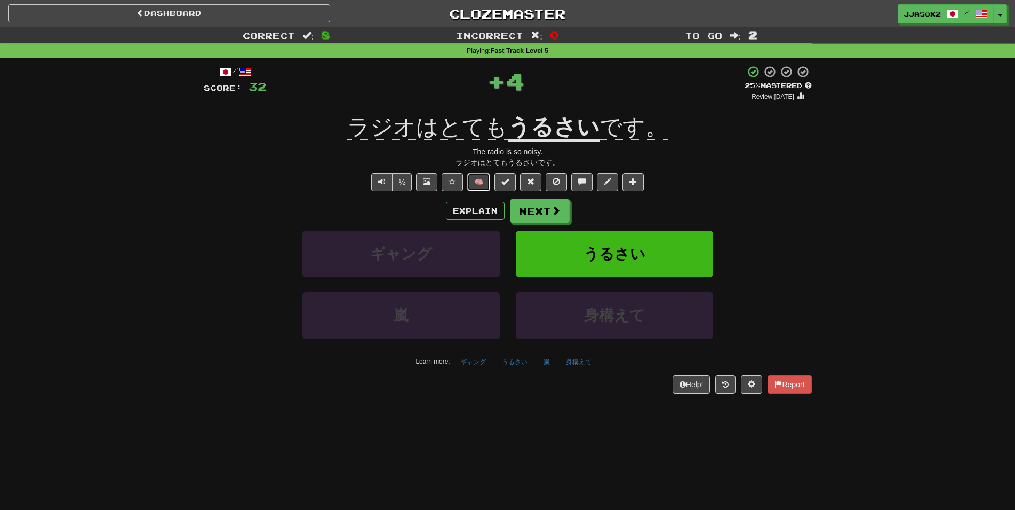
click at [479, 180] on button "🧠" at bounding box center [478, 182] width 23 height 18
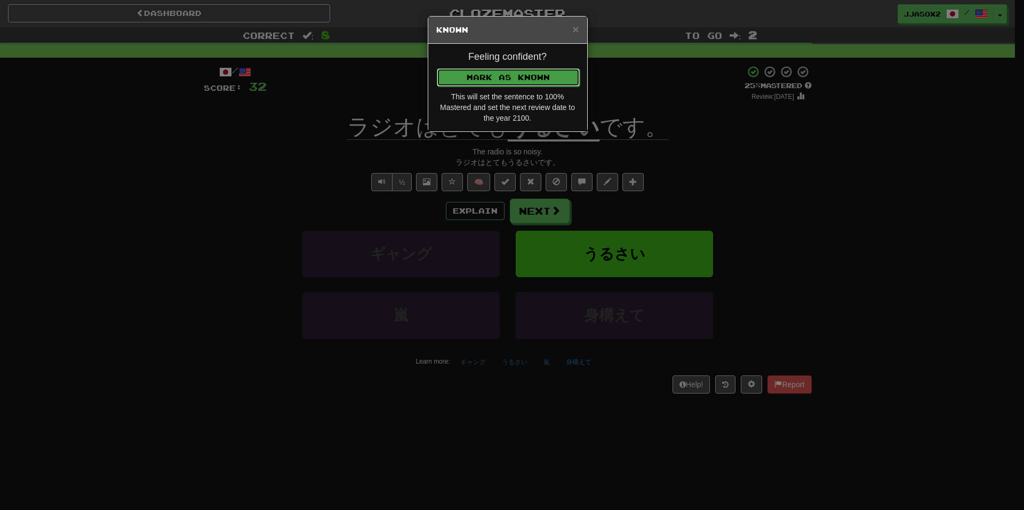
click at [544, 75] on button "Mark as Known" at bounding box center [508, 77] width 143 height 18
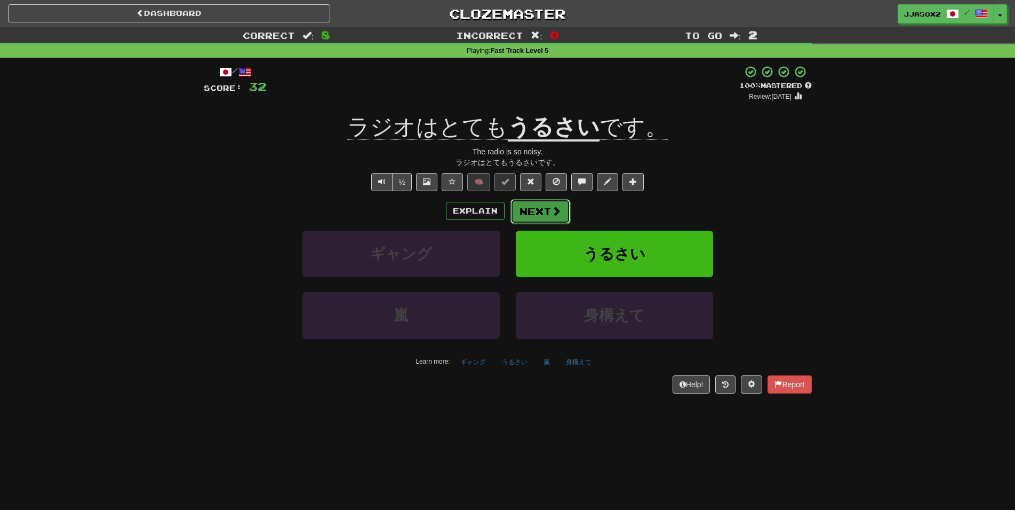
click at [543, 204] on button "Next" at bounding box center [541, 211] width 60 height 25
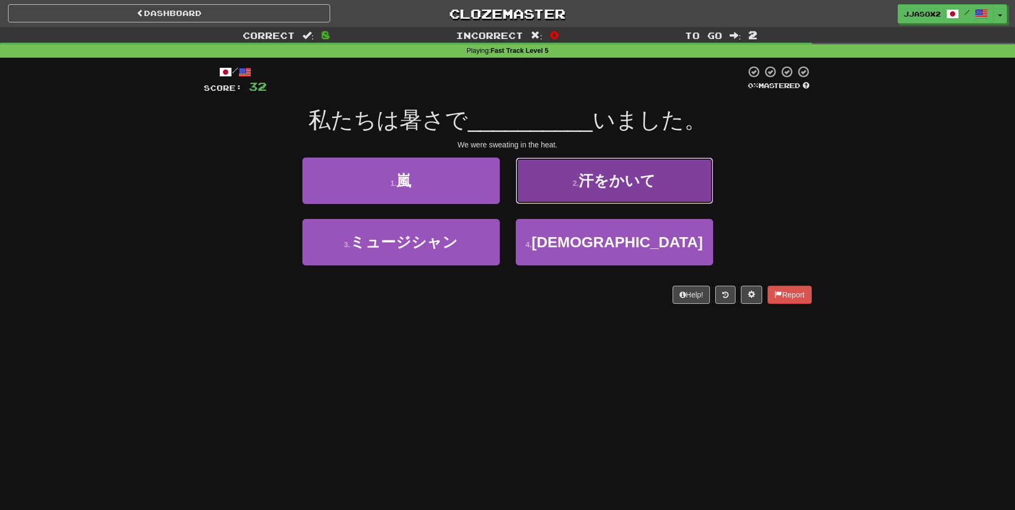
click at [645, 193] on button "2 . 汗をかいて" at bounding box center [614, 180] width 197 height 46
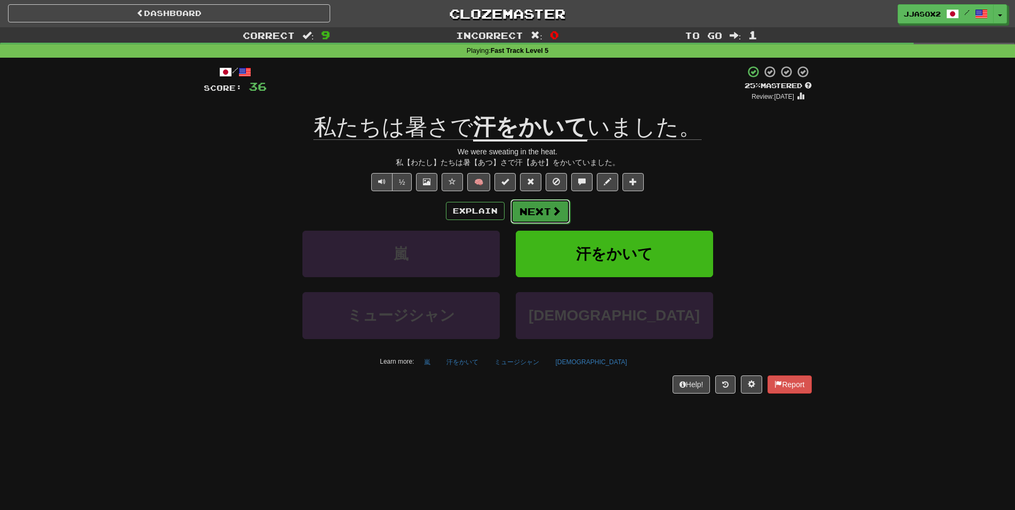
click at [533, 204] on button "Next" at bounding box center [541, 211] width 60 height 25
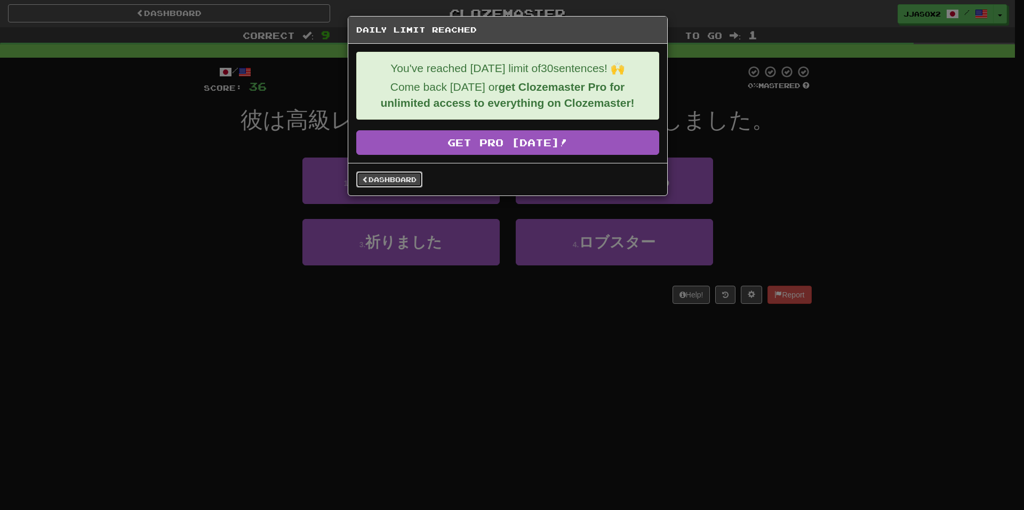
click at [404, 180] on link "Dashboard" at bounding box center [389, 179] width 66 height 16
